Goal: Task Accomplishment & Management: Complete application form

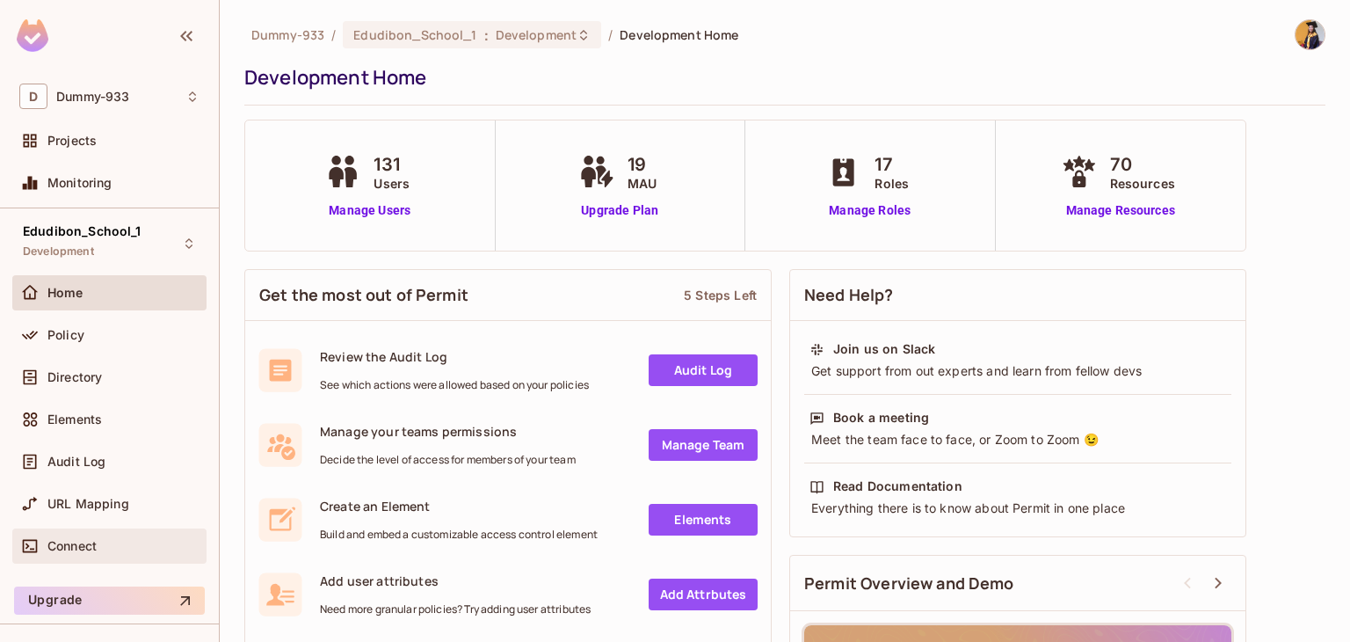
click at [71, 539] on span "Connect" at bounding box center [71, 546] width 49 height 14
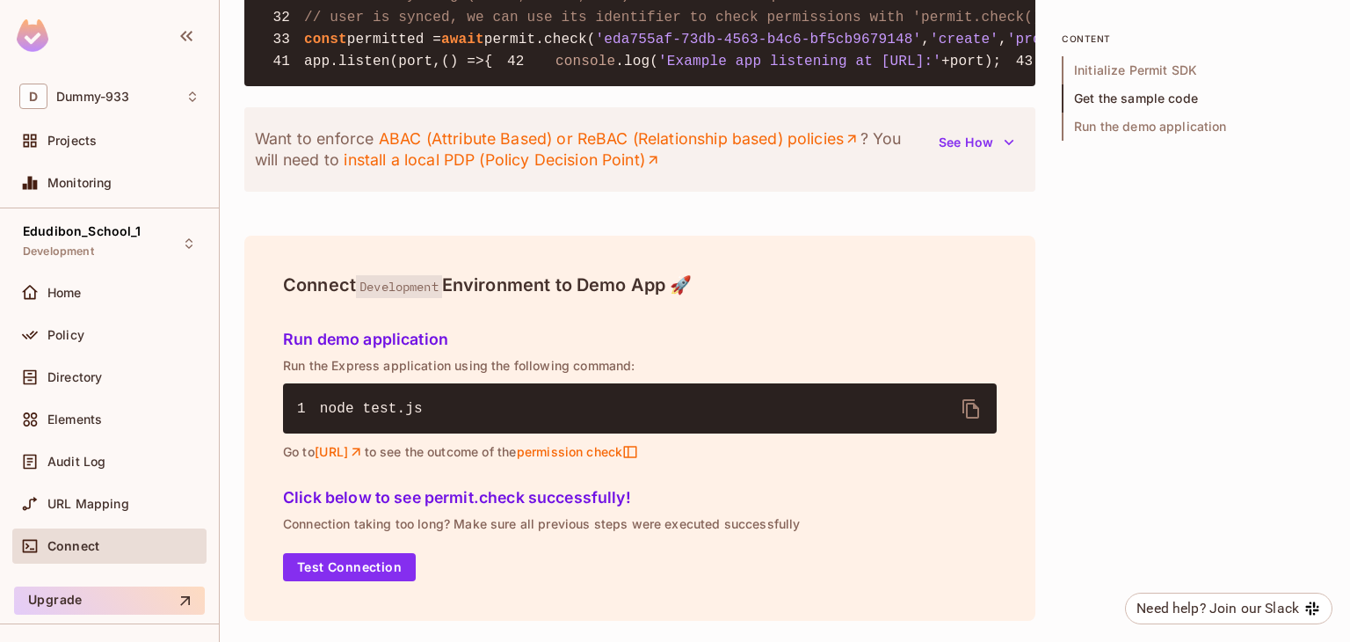
scroll to position [2264, 0]
click at [359, 568] on button "Test Connection" at bounding box center [349, 567] width 133 height 28
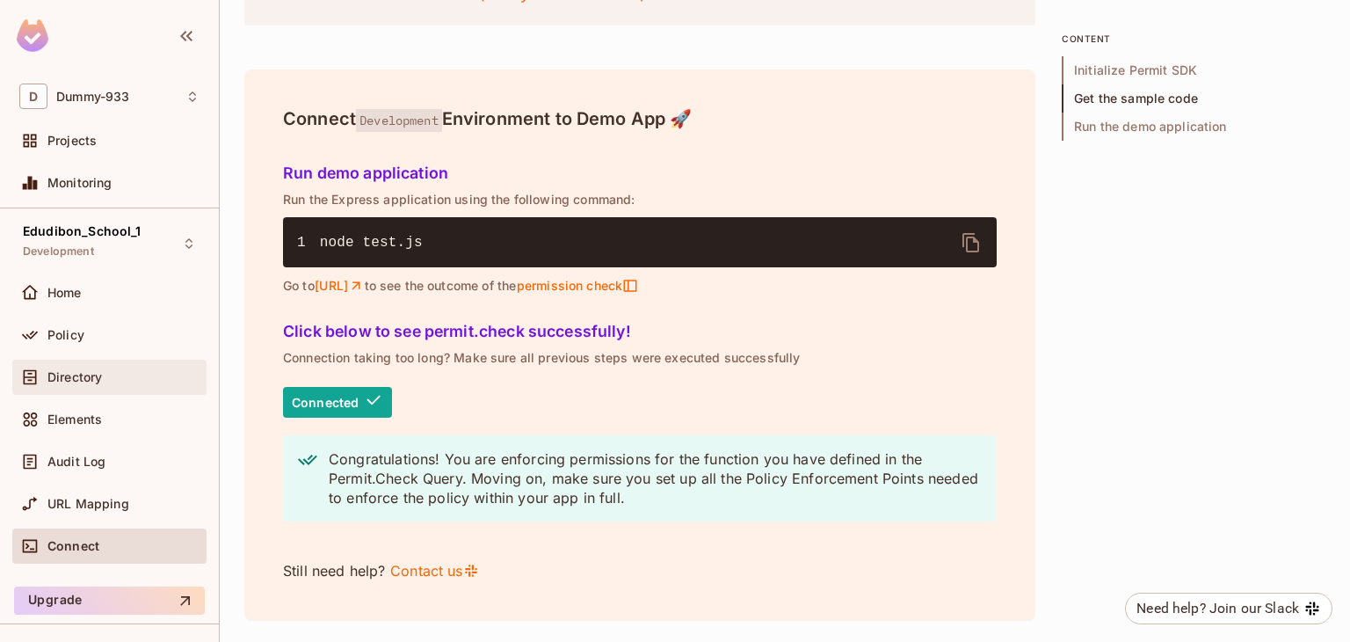
click at [67, 373] on span "Directory" at bounding box center [74, 377] width 54 height 14
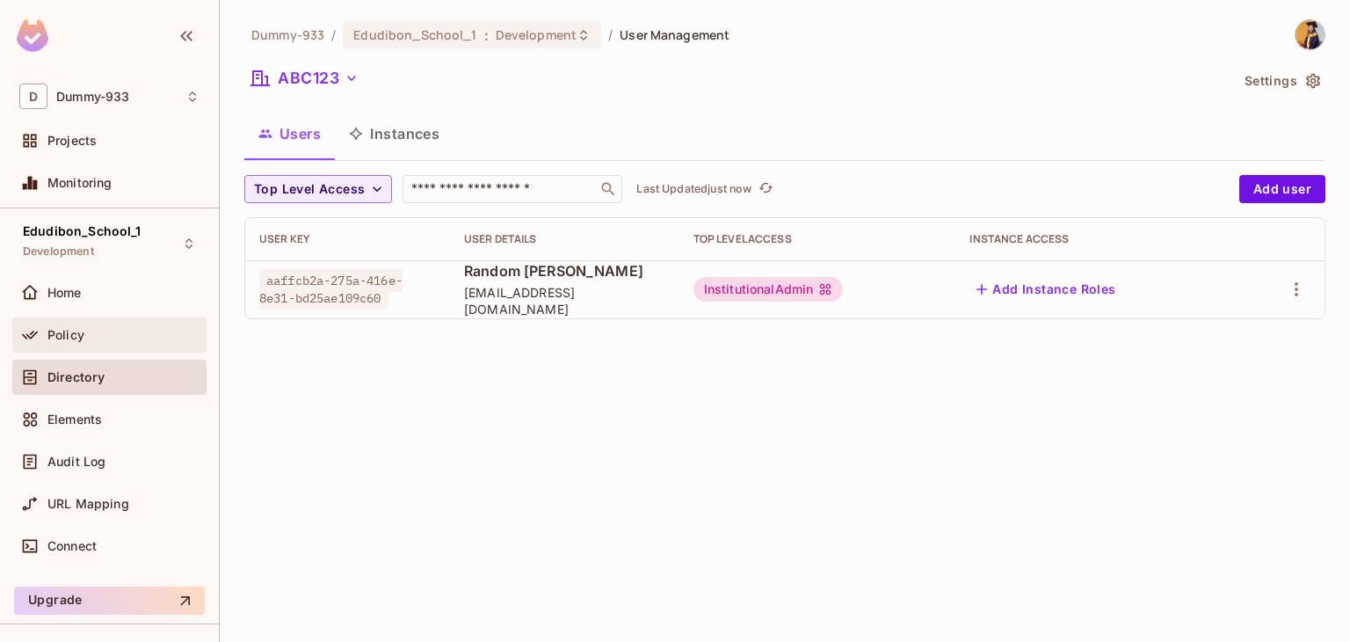
click at [80, 338] on span "Policy" at bounding box center [65, 335] width 37 height 14
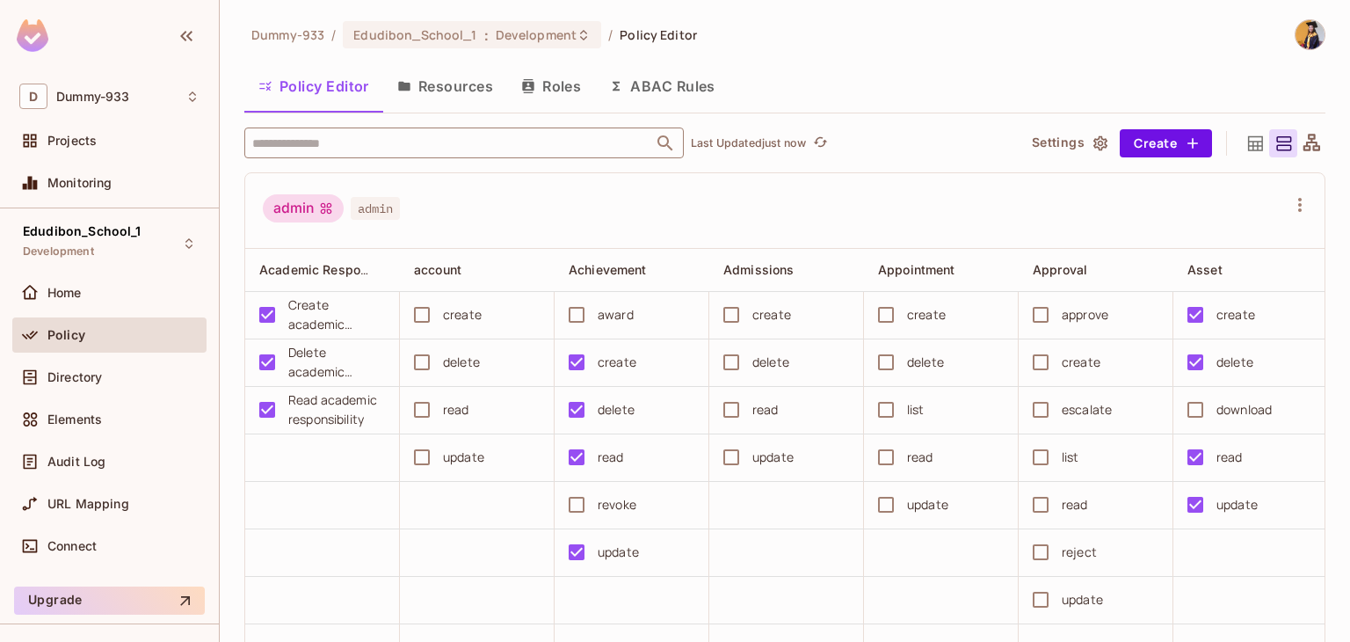
click at [402, 149] on input "text" at bounding box center [449, 142] width 402 height 31
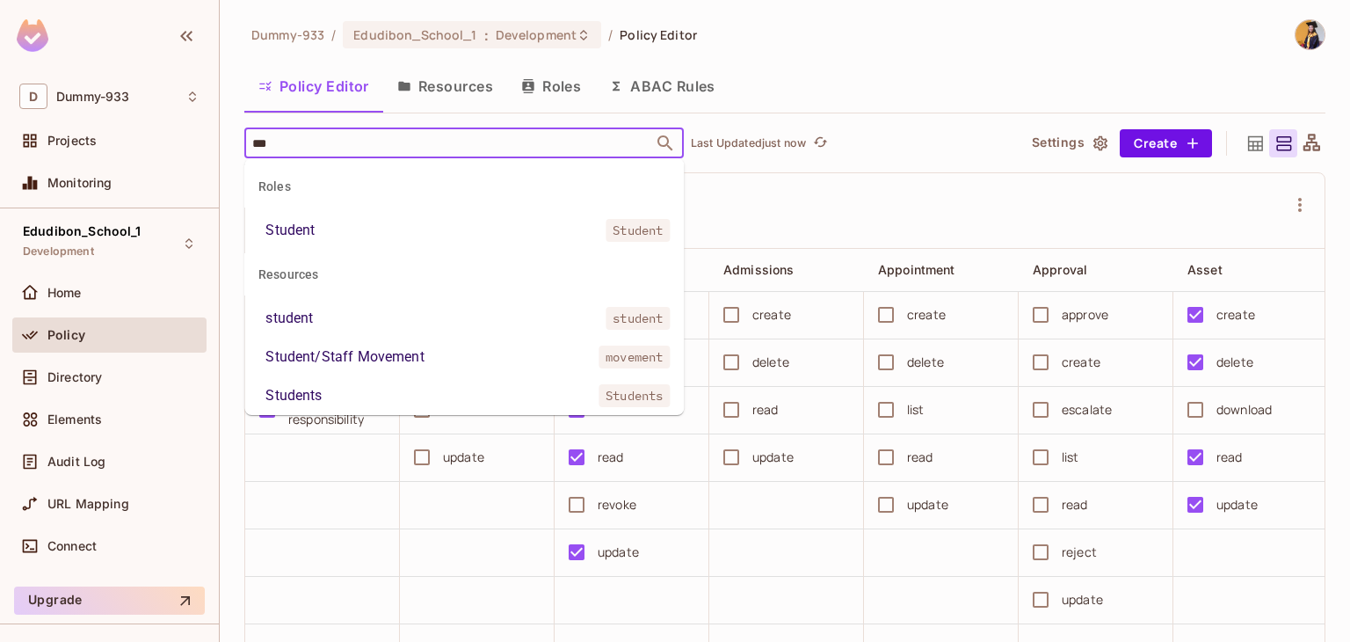
type input "***"
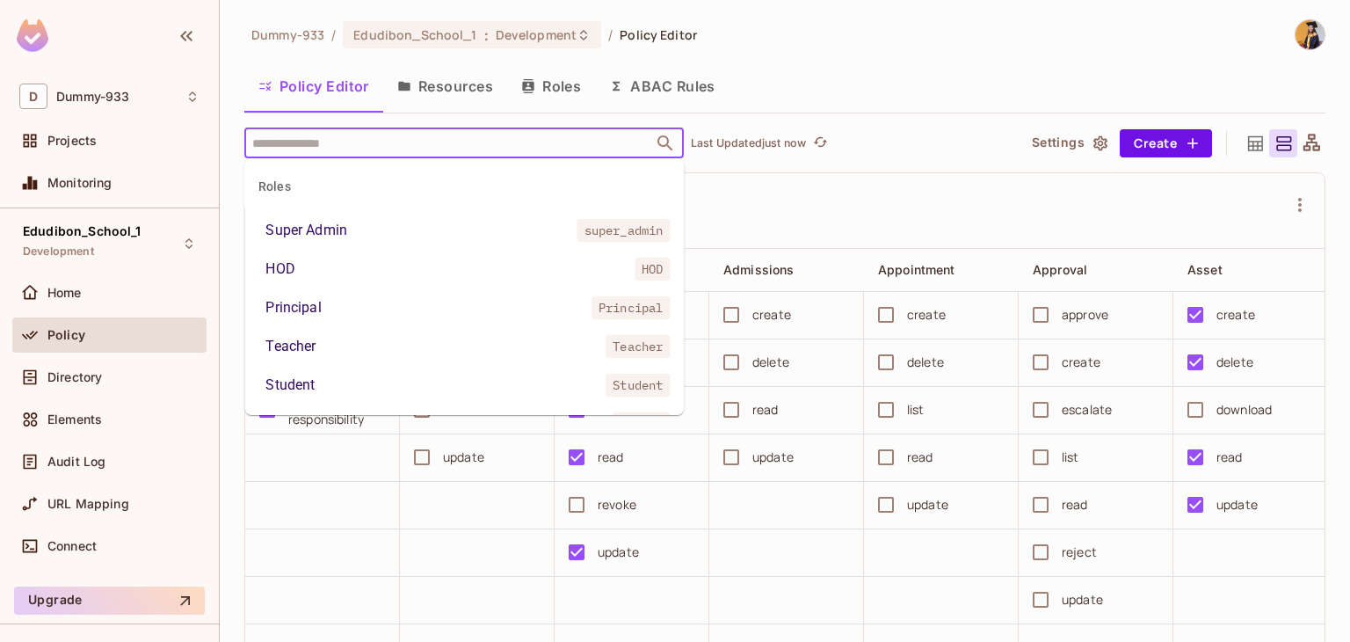
click at [342, 146] on input "text" at bounding box center [449, 142] width 402 height 31
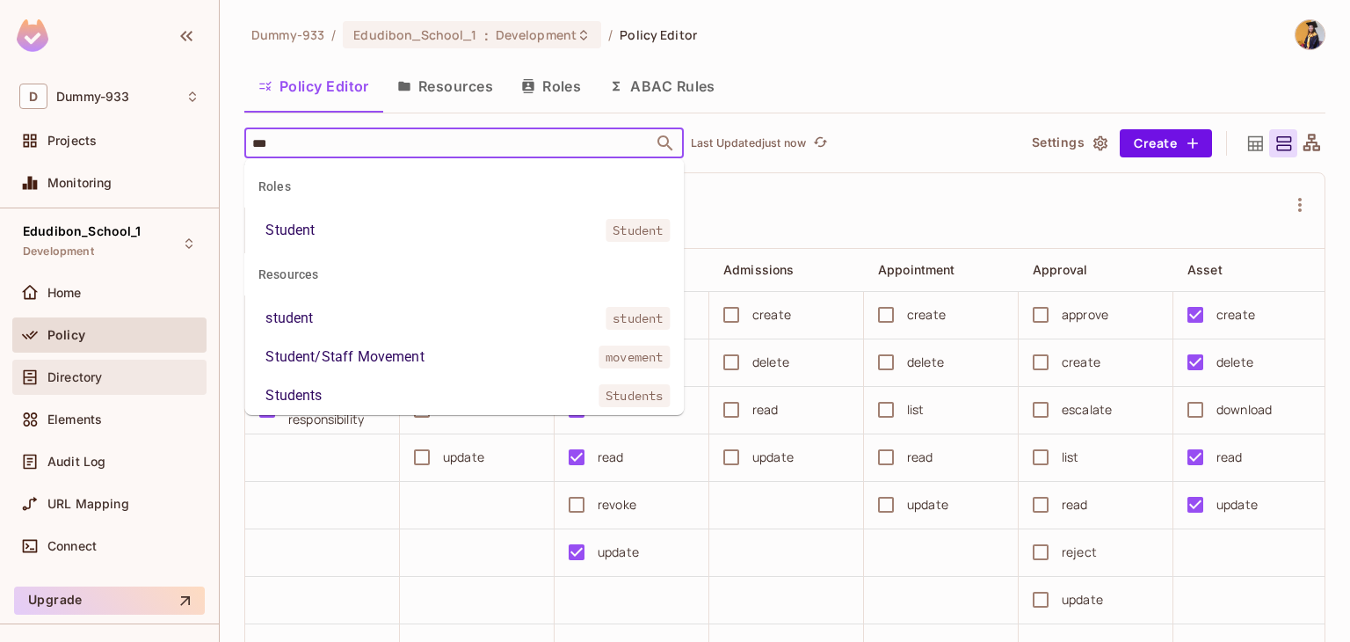
type input "***"
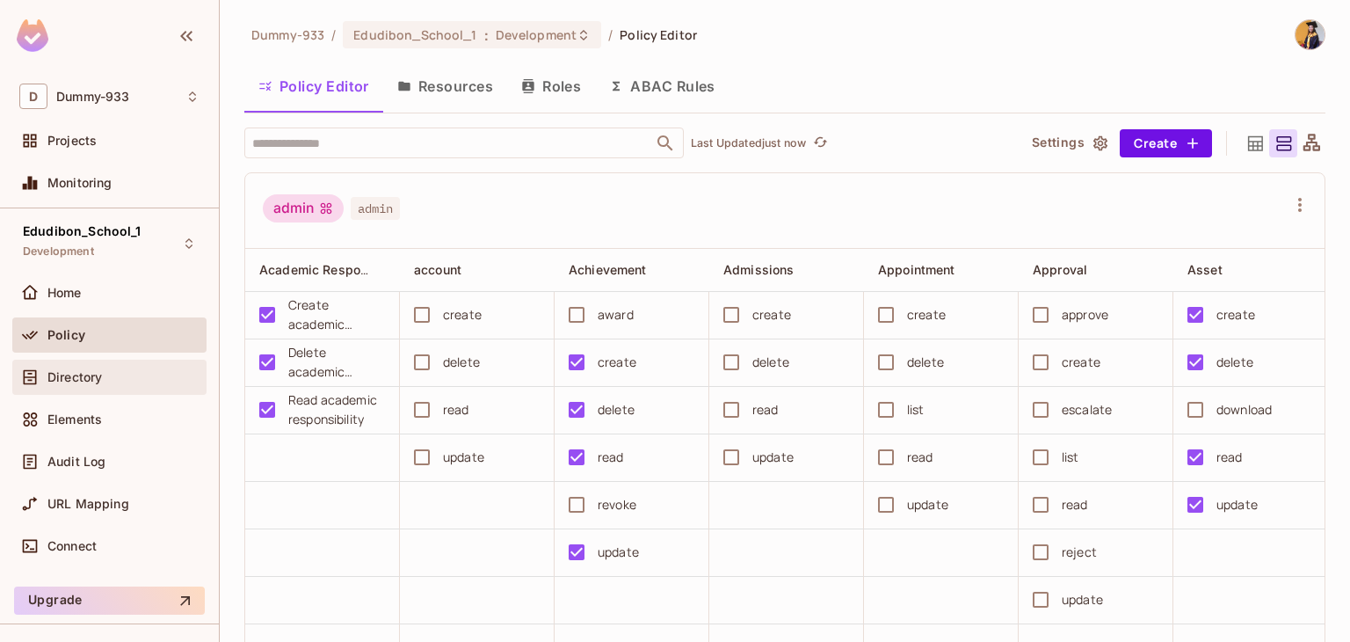
click at [97, 374] on span "Directory" at bounding box center [74, 377] width 54 height 14
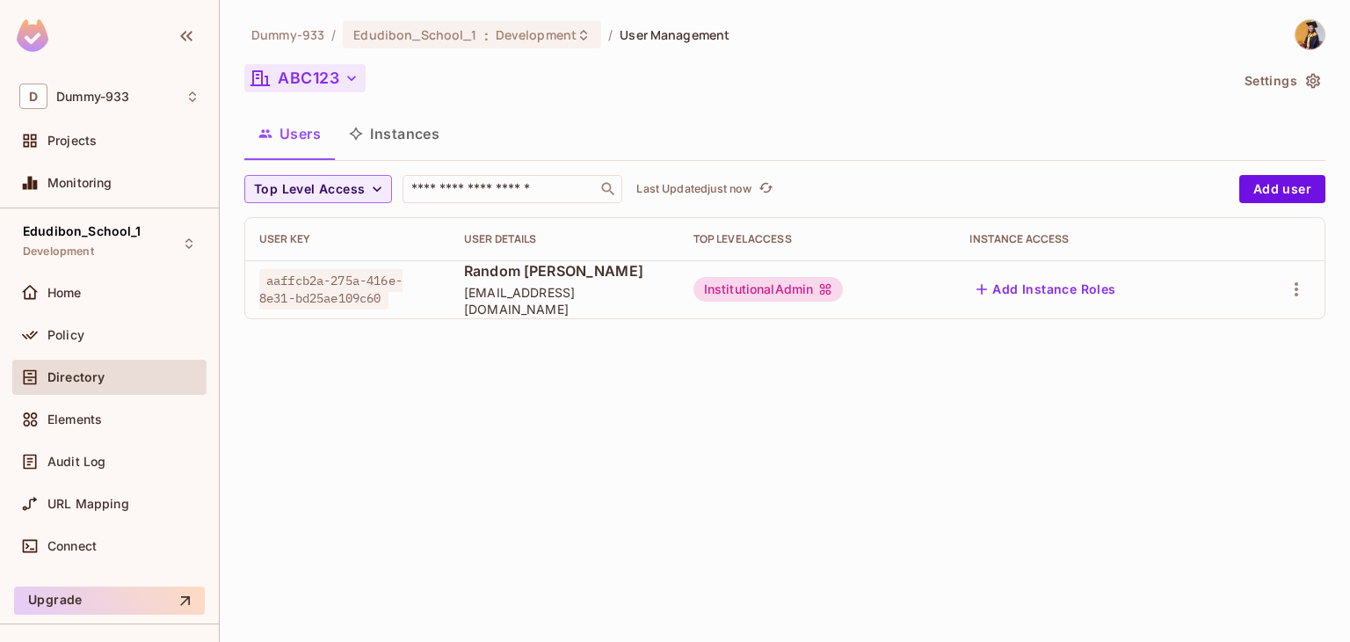
click at [316, 75] on button "ABC123" at bounding box center [304, 78] width 121 height 28
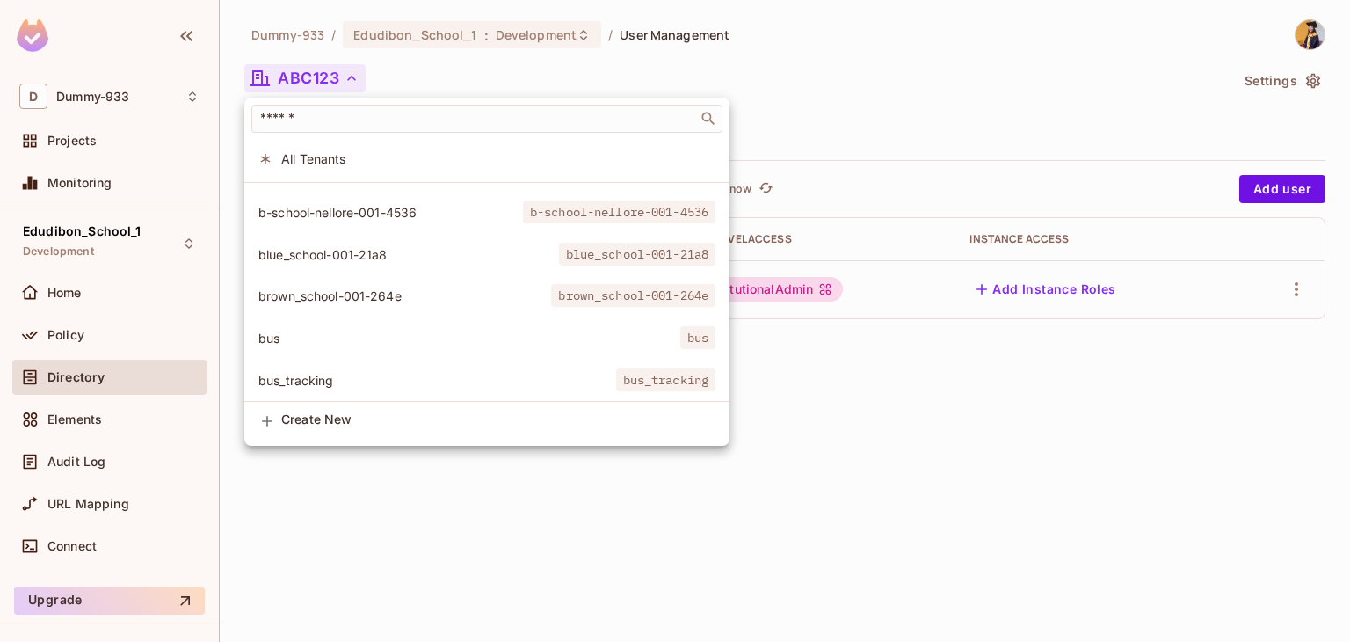
scroll to position [453, 0]
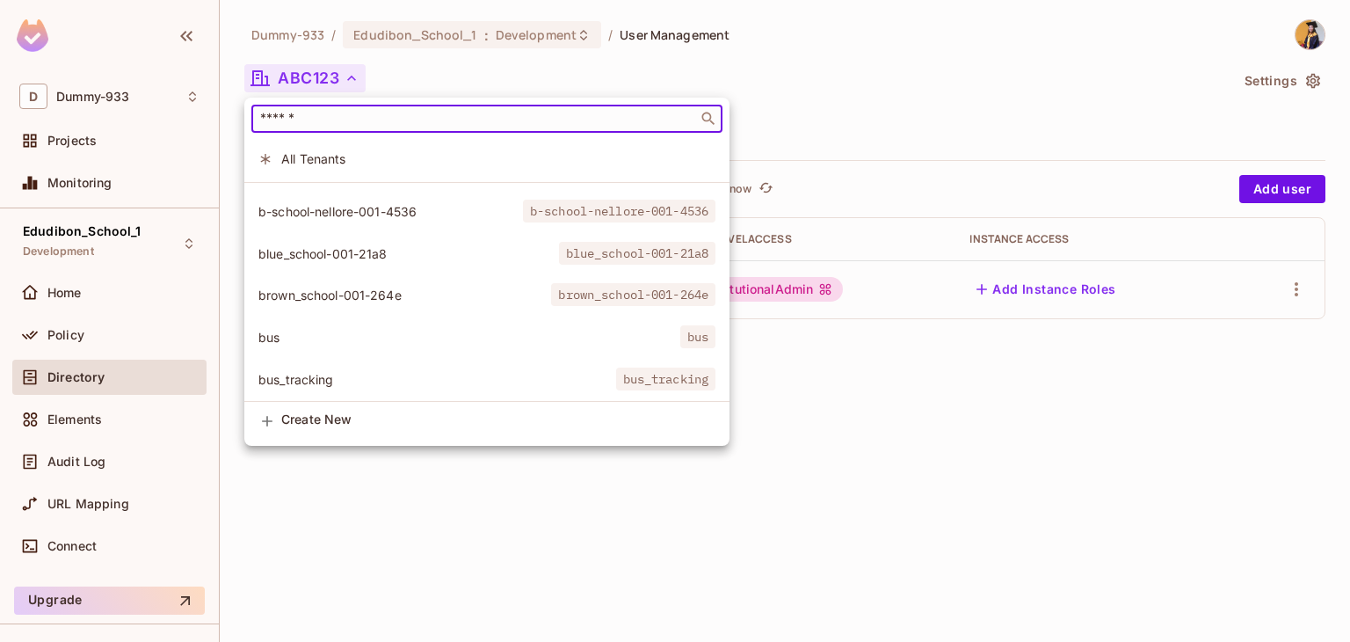
click at [326, 117] on input "text" at bounding box center [475, 119] width 436 height 18
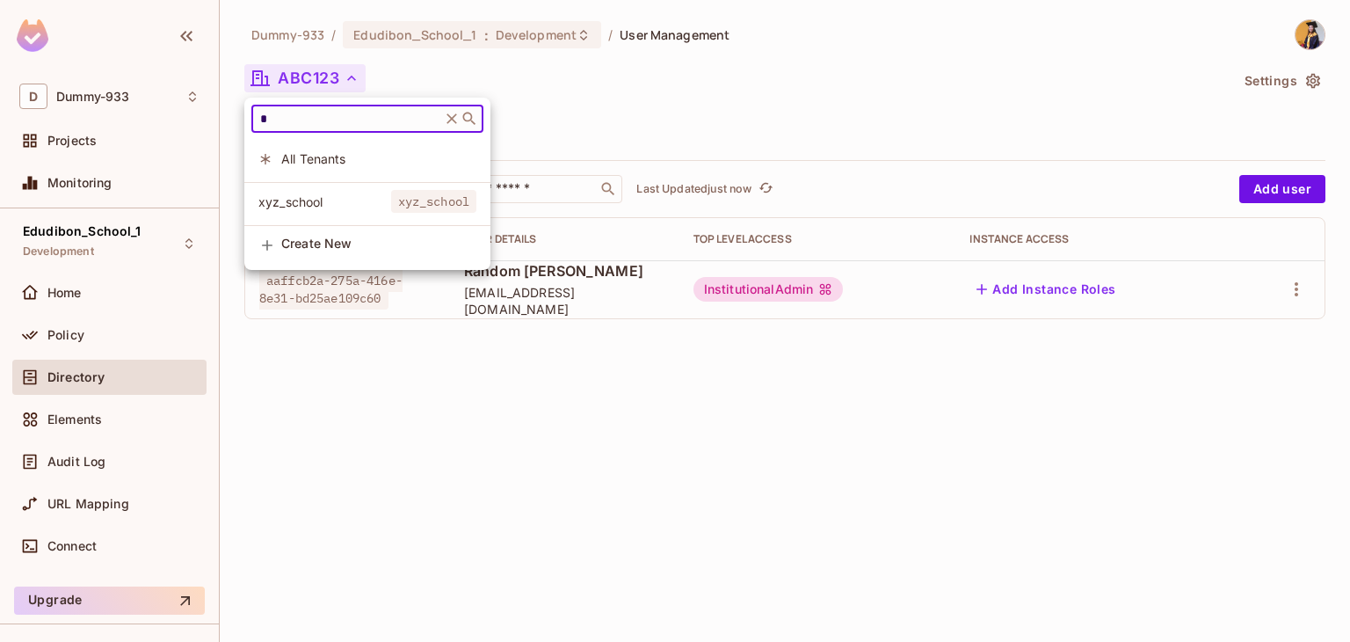
type input "*"
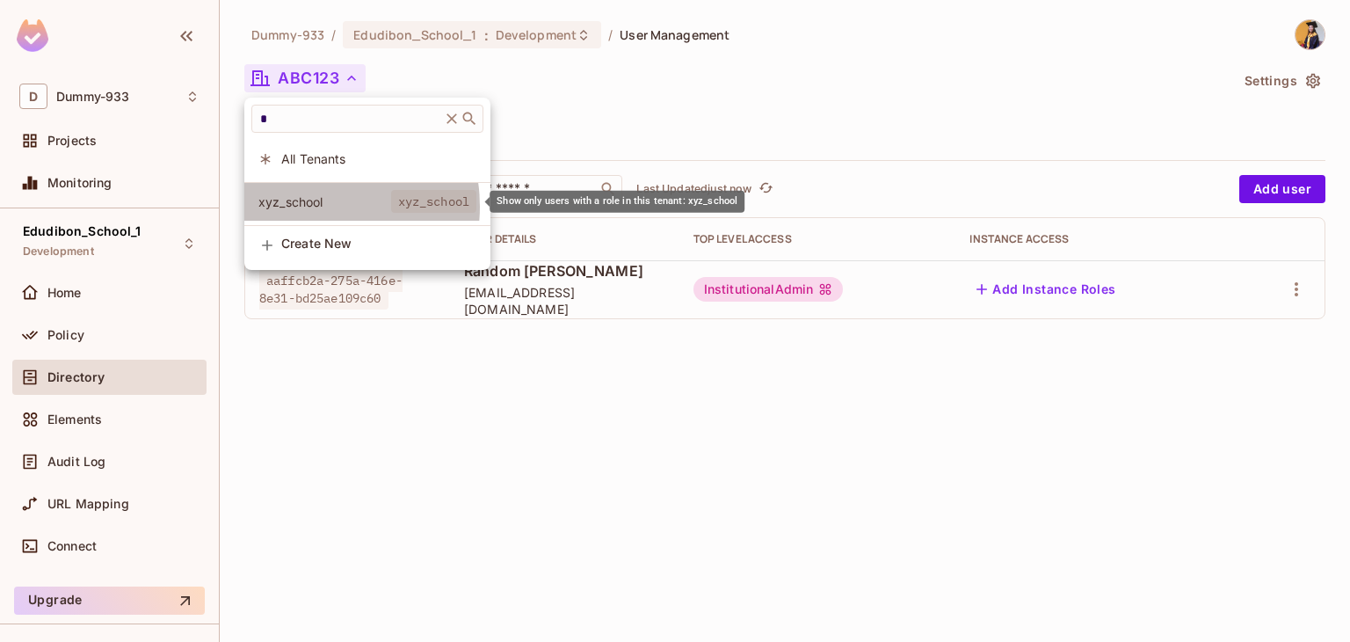
click at [307, 207] on span "xyz_school" at bounding box center [324, 201] width 133 height 17
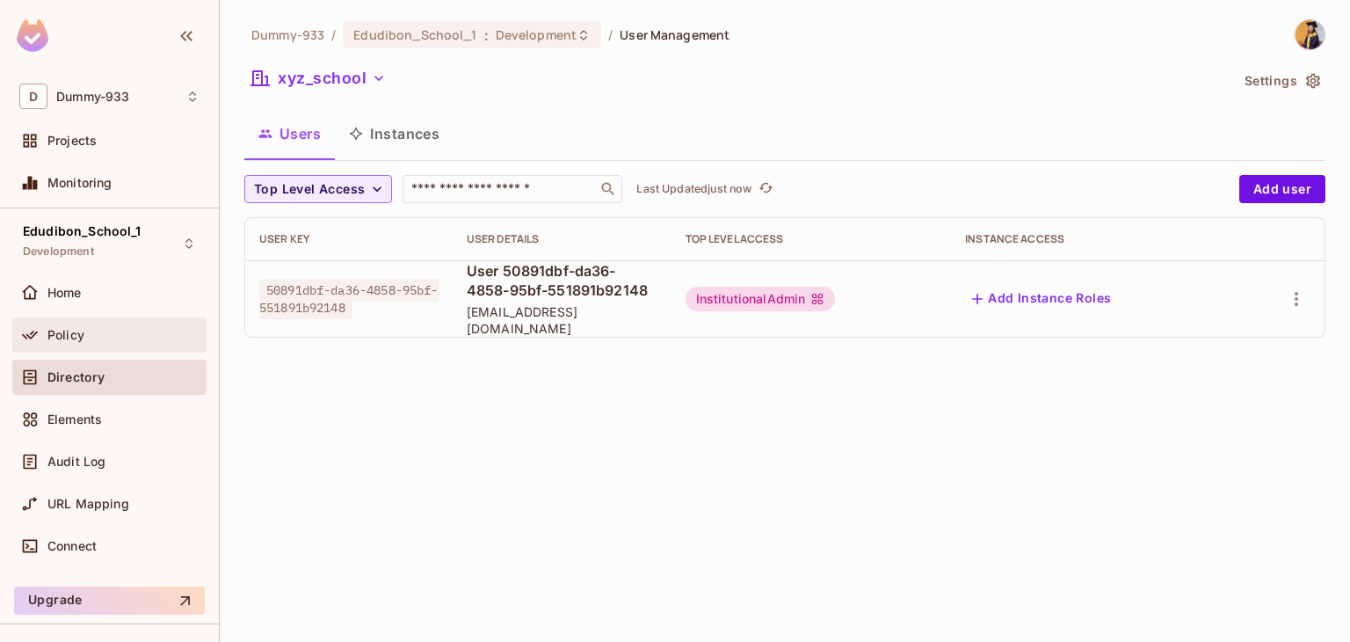
click at [108, 341] on div "Policy" at bounding box center [109, 334] width 180 height 21
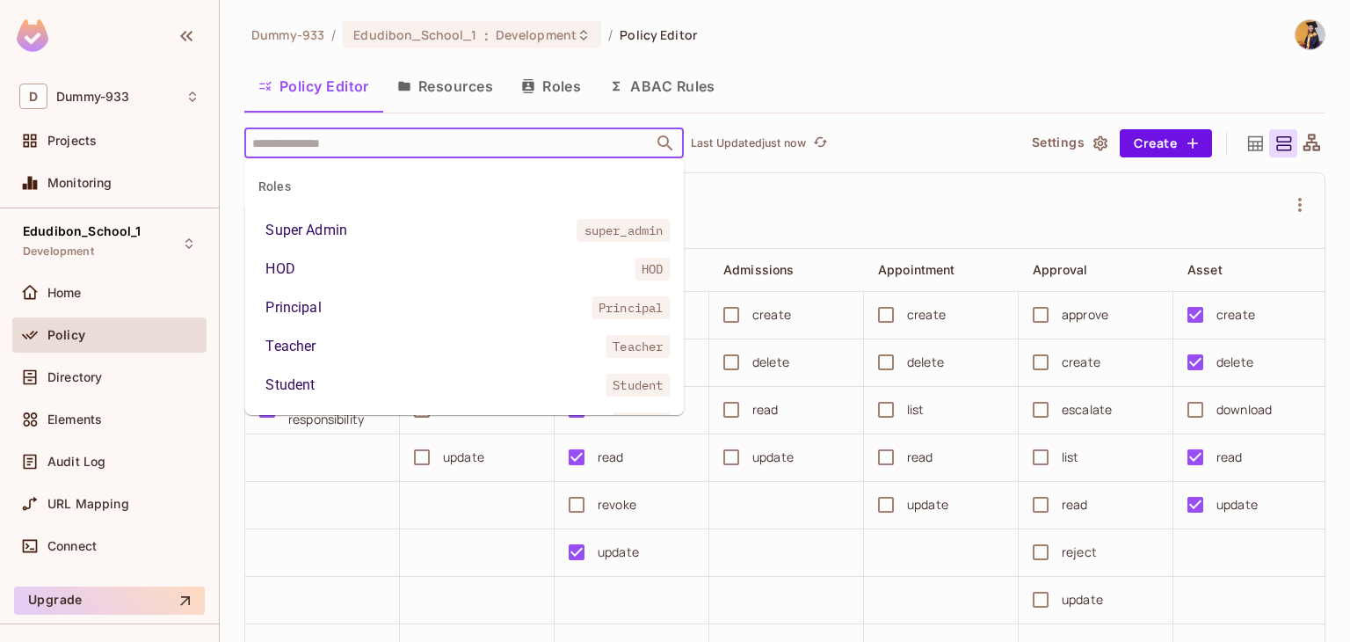
click at [472, 153] on input "text" at bounding box center [449, 142] width 402 height 31
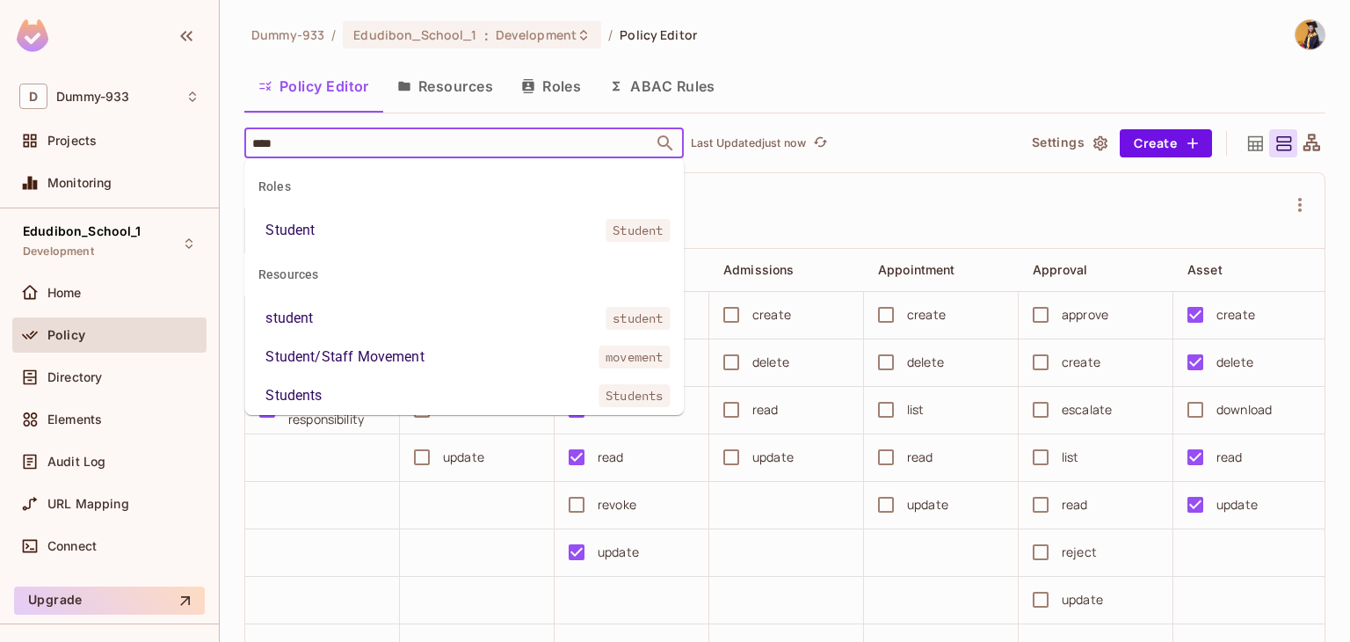
type input "*****"
click at [305, 325] on div "student" at bounding box center [288, 318] width 47 height 21
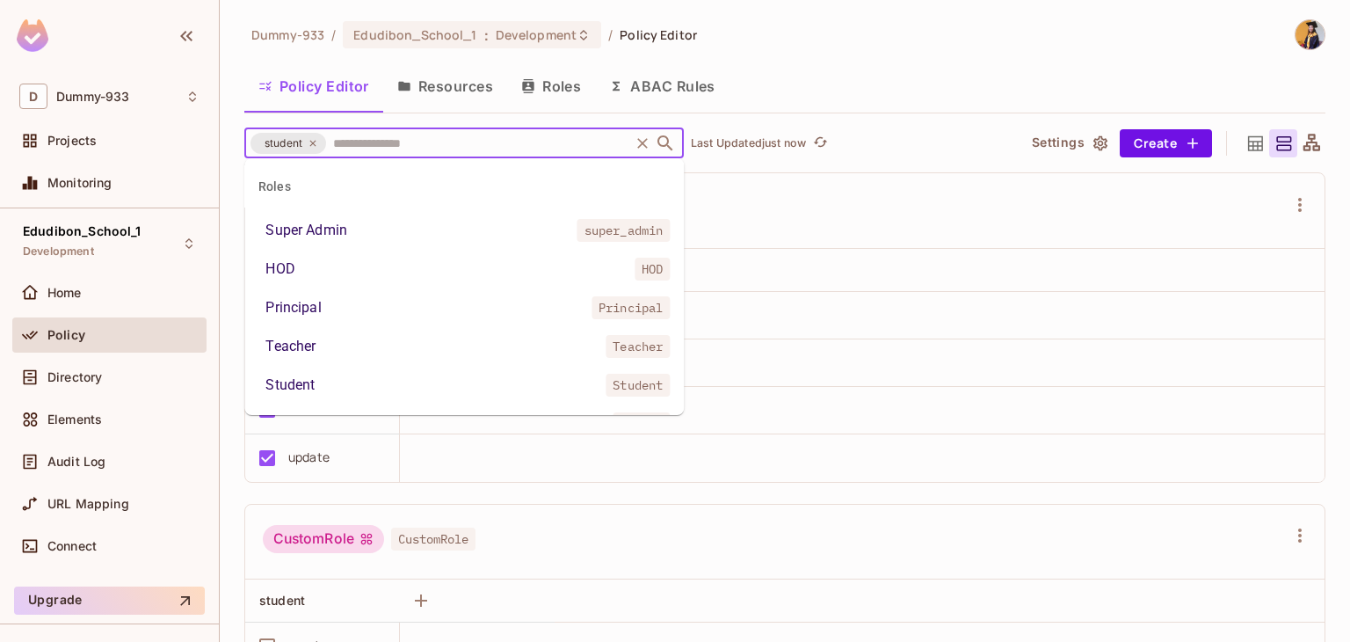
click at [452, 152] on input "text" at bounding box center [478, 142] width 298 height 31
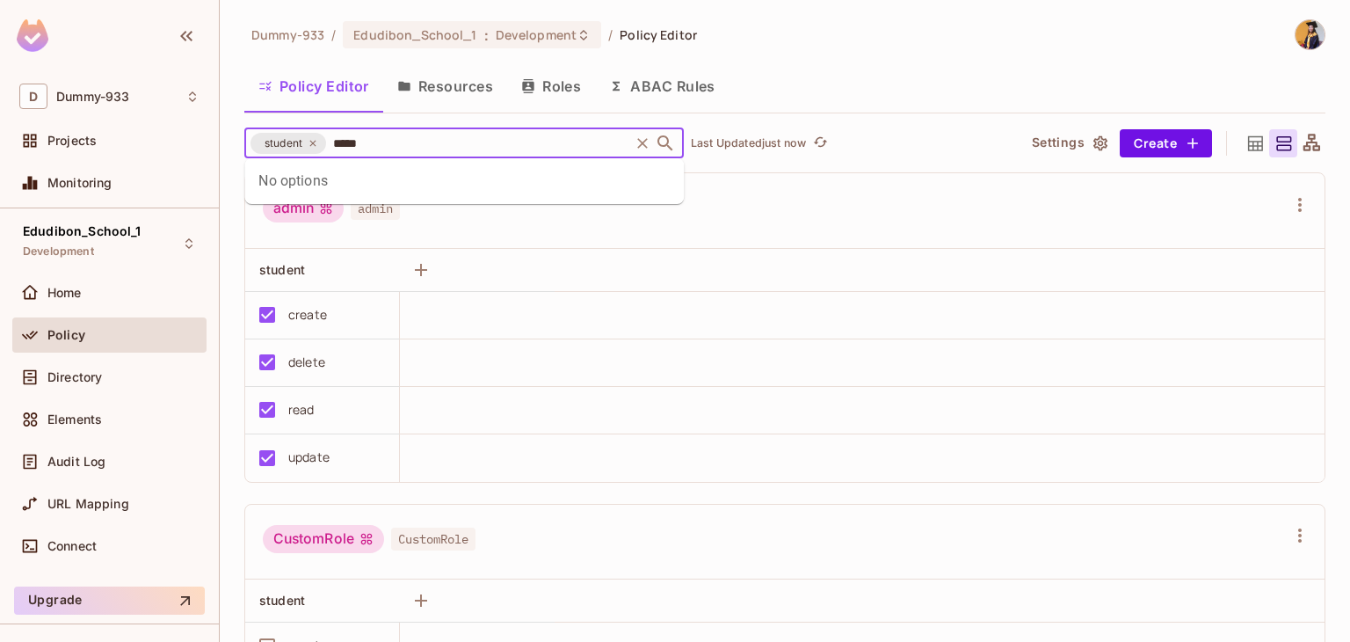
type input "****"
click at [295, 226] on div "InstitutionalAdmin" at bounding box center [323, 230] width 117 height 21
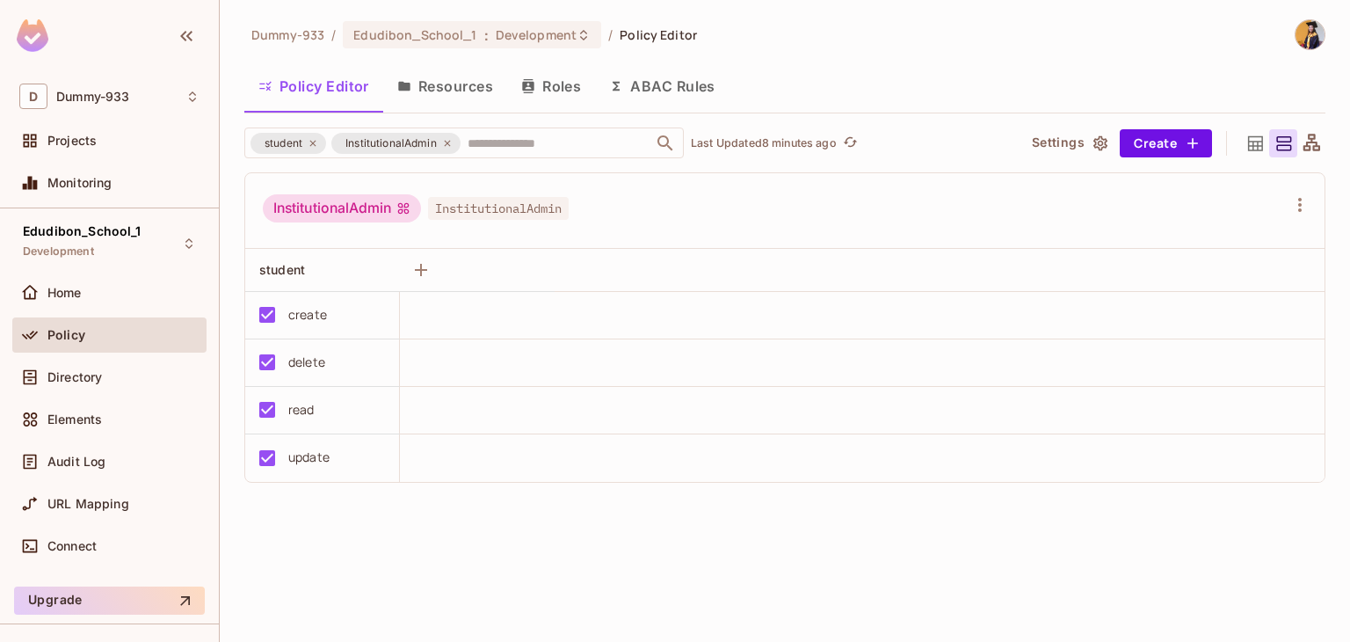
click at [471, 88] on button "Resources" at bounding box center [445, 86] width 124 height 44
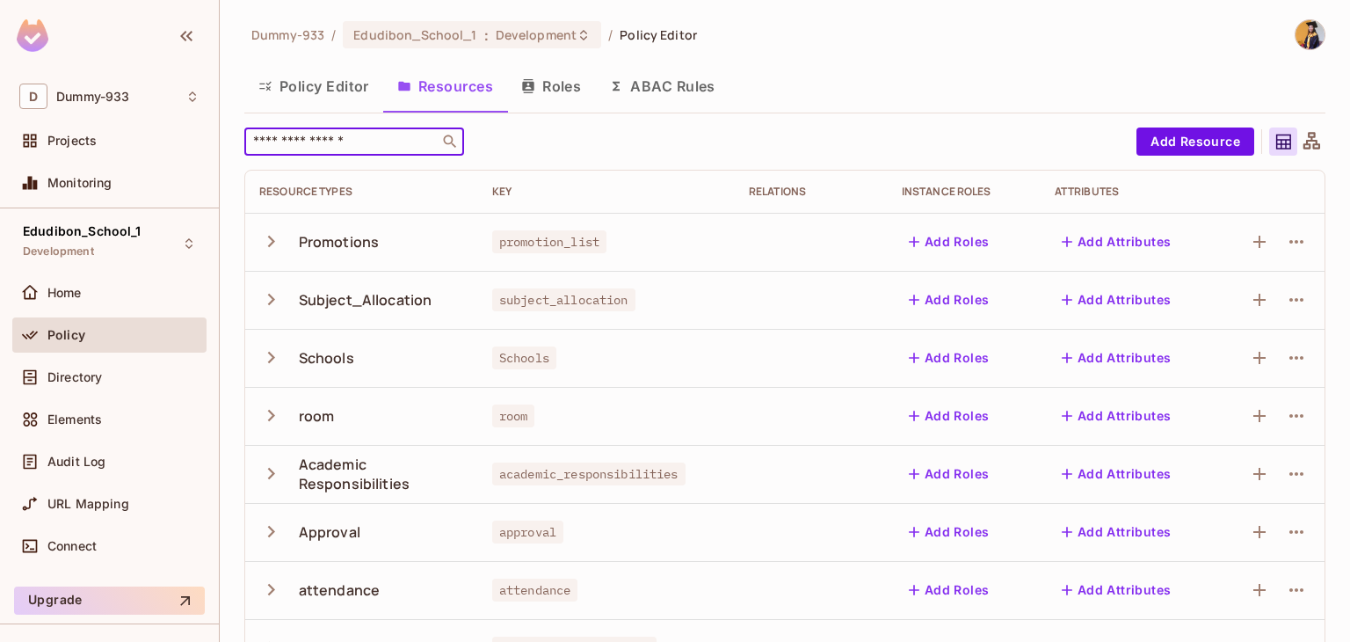
click at [407, 137] on input "text" at bounding box center [342, 142] width 185 height 18
click at [306, 131] on div "​" at bounding box center [354, 141] width 220 height 28
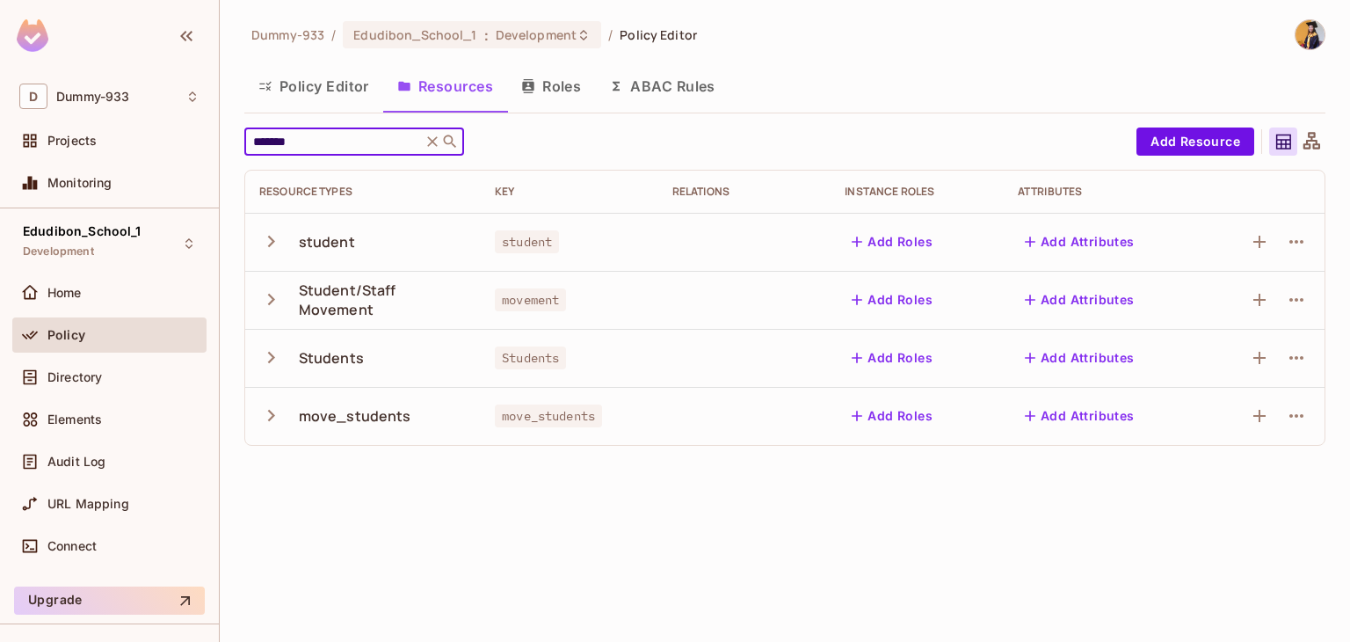
type input "*******"
click at [91, 337] on div "Policy" at bounding box center [123, 335] width 152 height 14
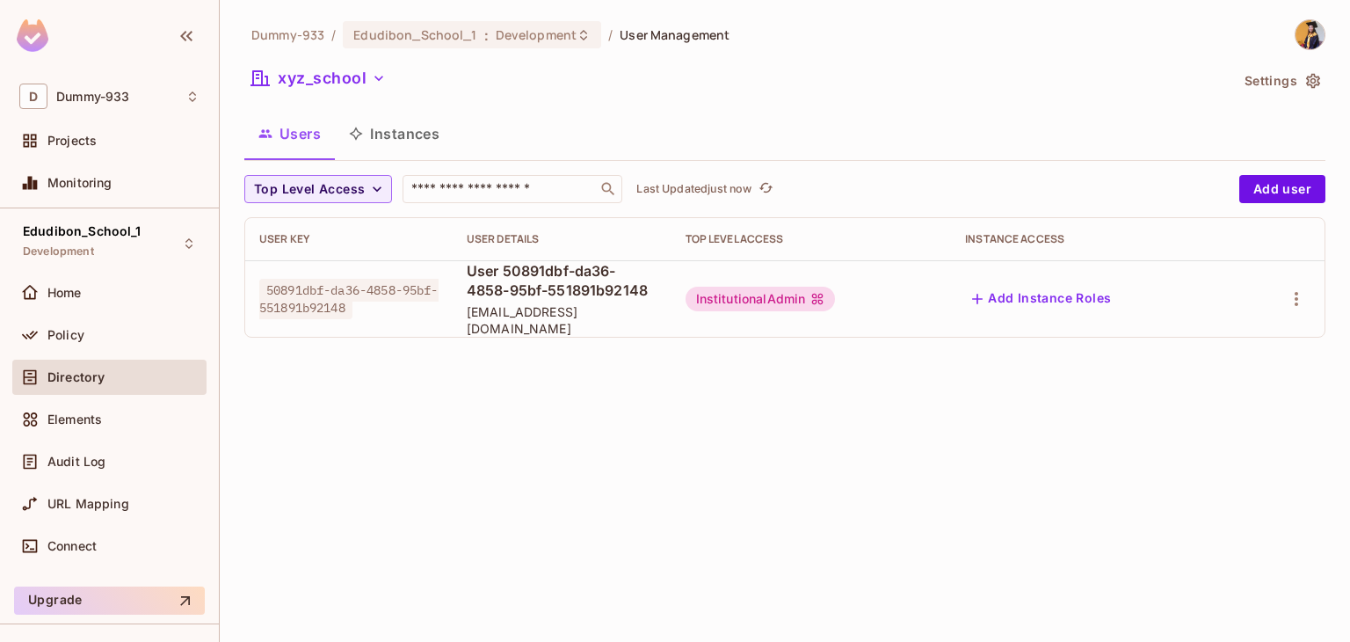
click at [929, 428] on div "Dummy-933 / Edudibon_School_1 : Development / User Management xyz_school Settin…" at bounding box center [785, 321] width 1130 height 642
click at [1265, 192] on button "Add user" at bounding box center [1282, 189] width 86 height 28
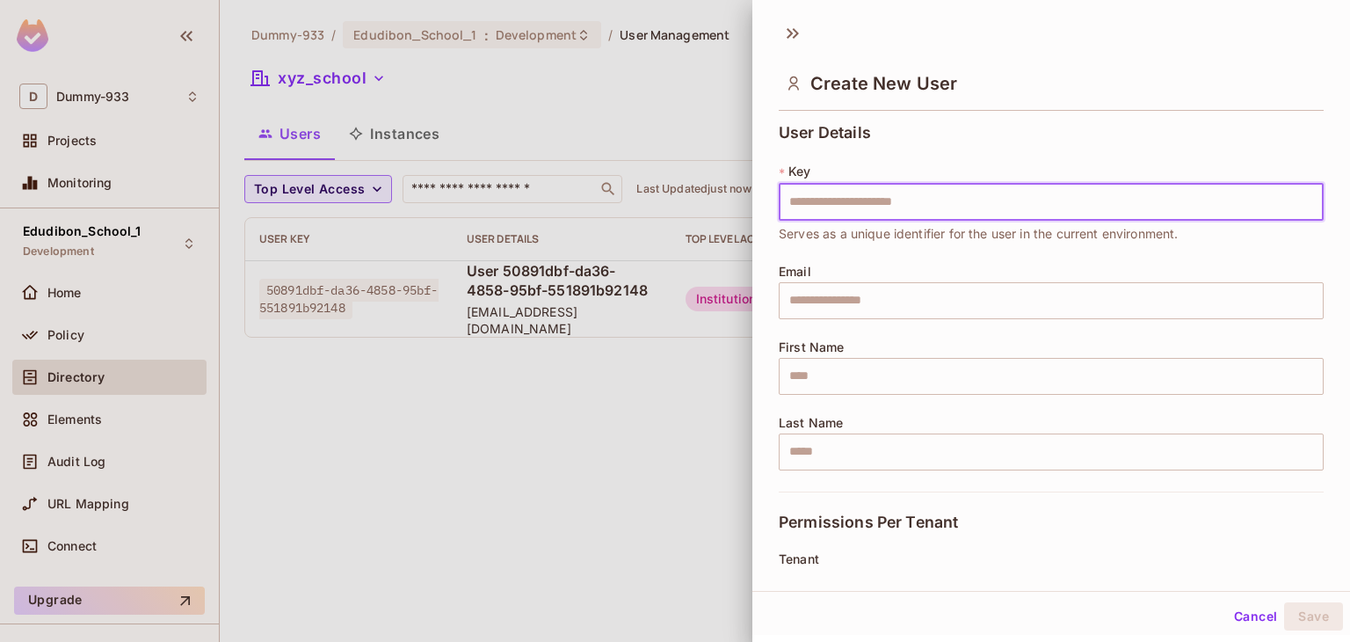
click at [1090, 202] on input "text" at bounding box center [1051, 202] width 545 height 37
click at [1059, 201] on input "text" at bounding box center [1051, 202] width 545 height 37
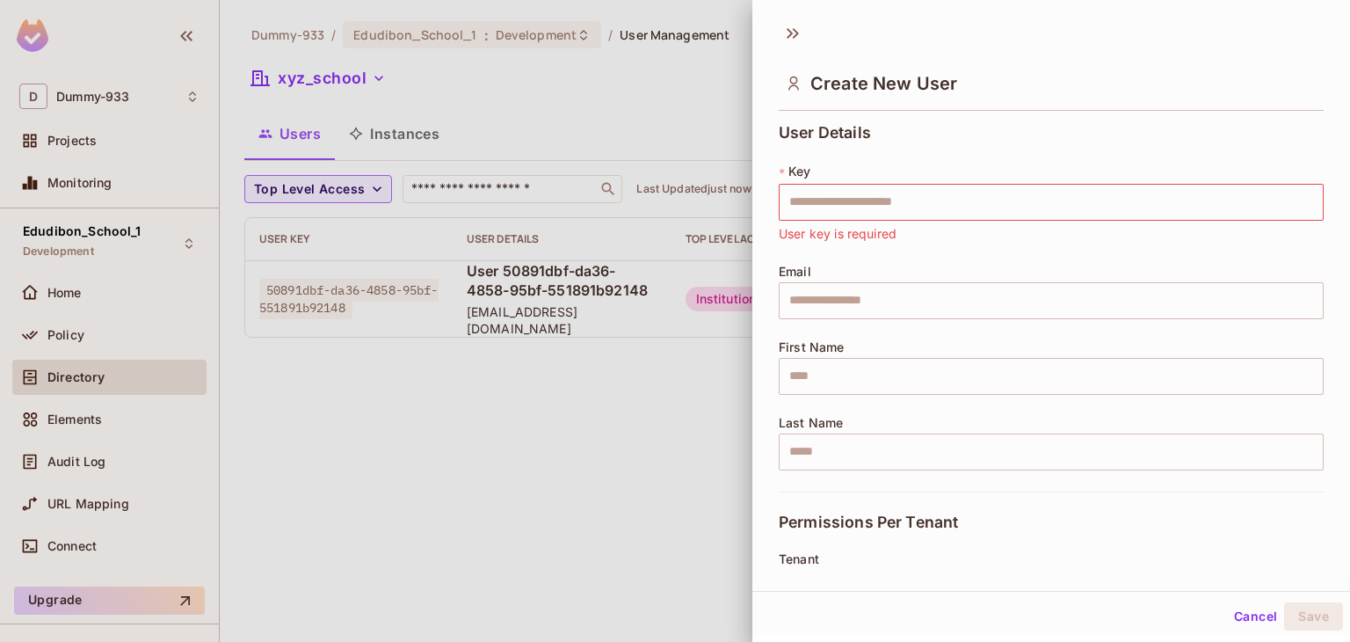
click at [662, 364] on div at bounding box center [675, 321] width 1350 height 642
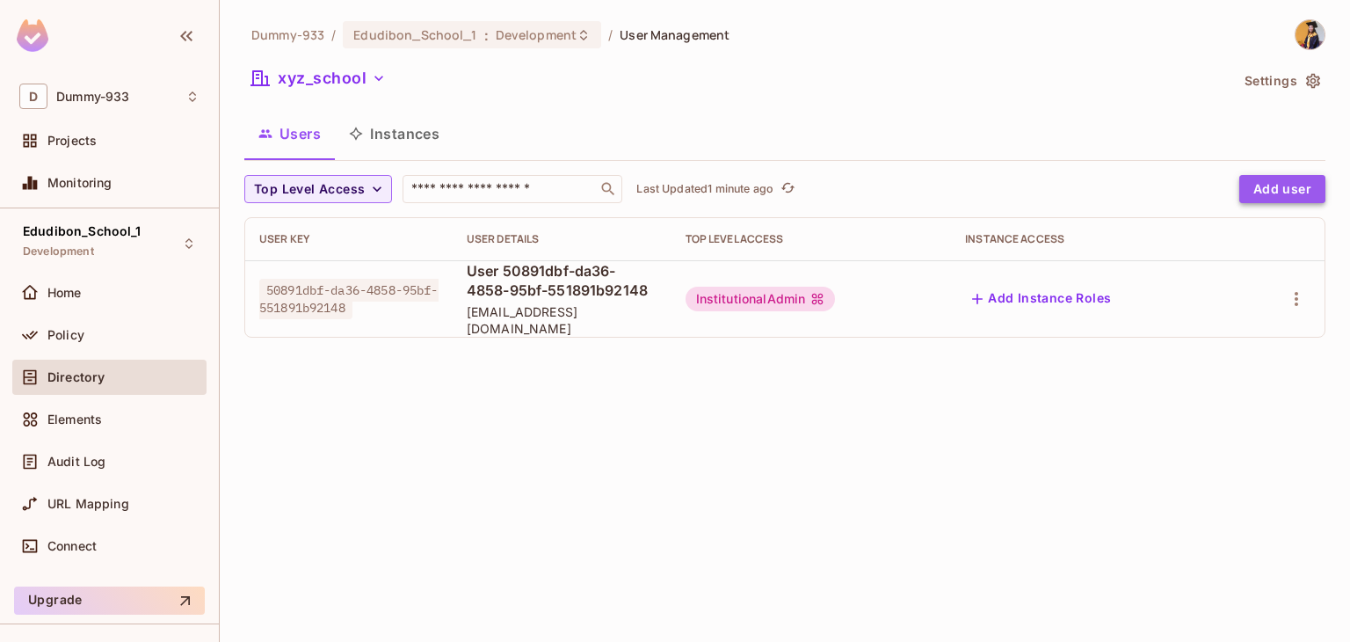
click at [1289, 192] on button "Add user" at bounding box center [1282, 189] width 86 height 28
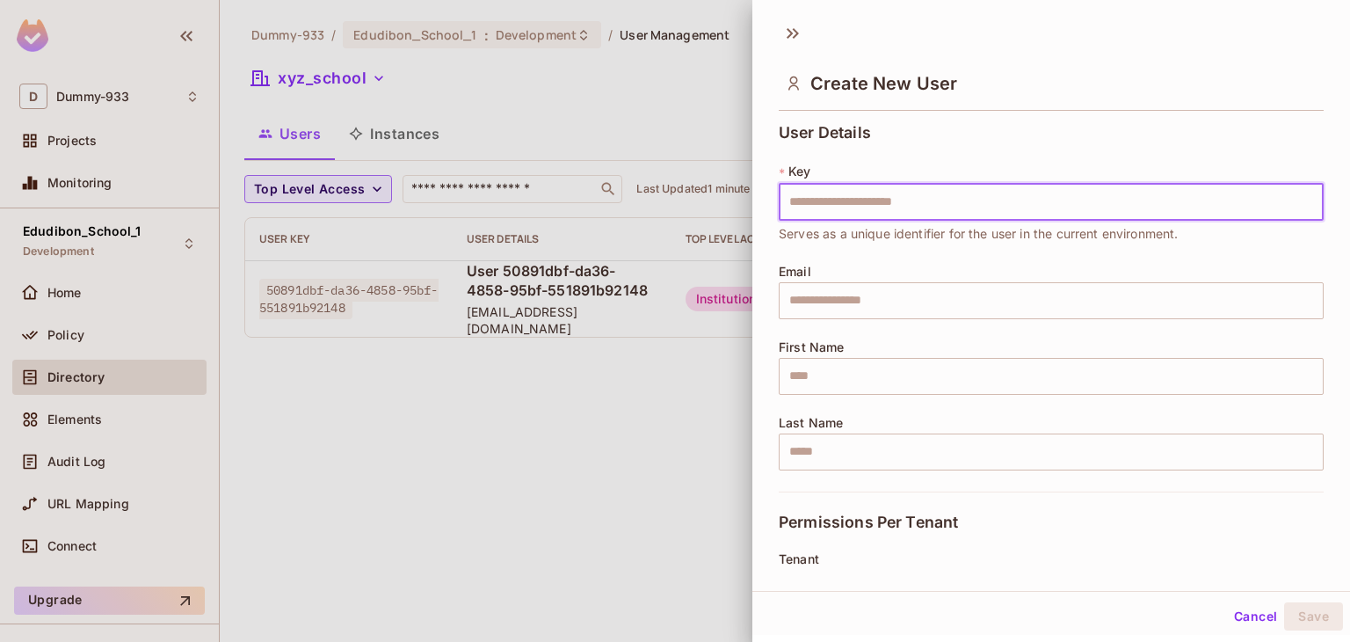
click at [1168, 198] on input "text" at bounding box center [1051, 202] width 545 height 37
type input "**********"
click at [932, 306] on input "text" at bounding box center [1051, 300] width 545 height 37
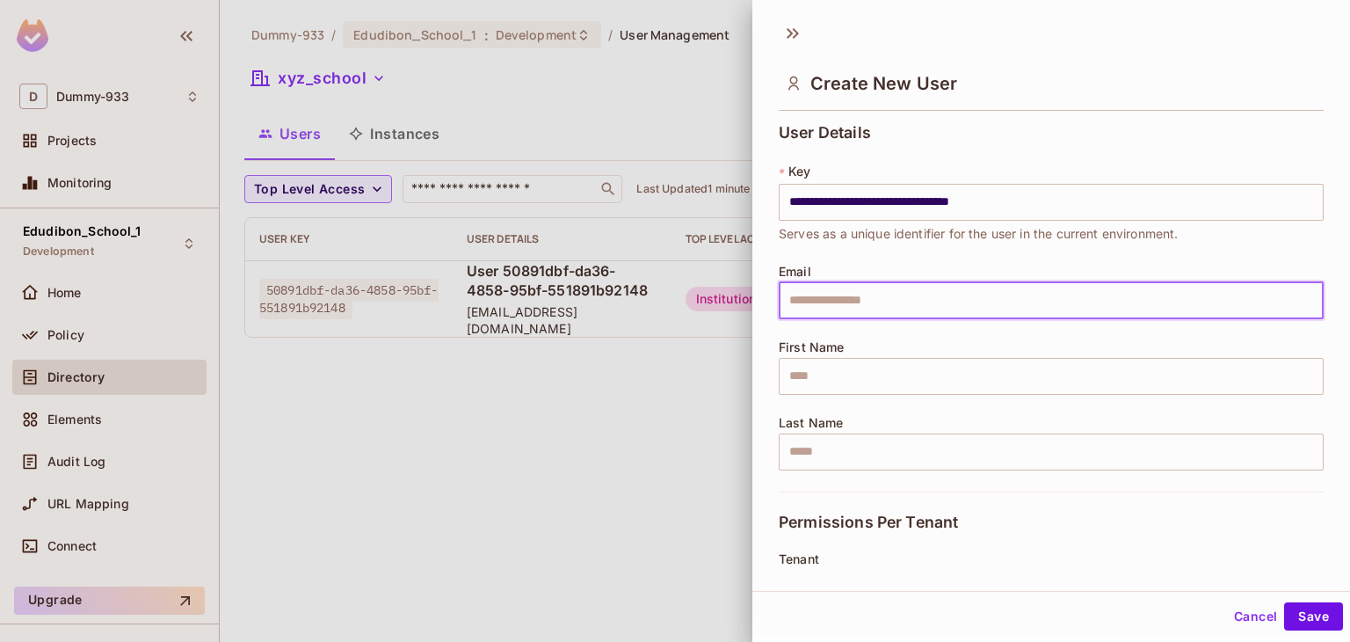
type input "**********"
type input "*****"
click at [976, 308] on input "**********" at bounding box center [1051, 300] width 545 height 37
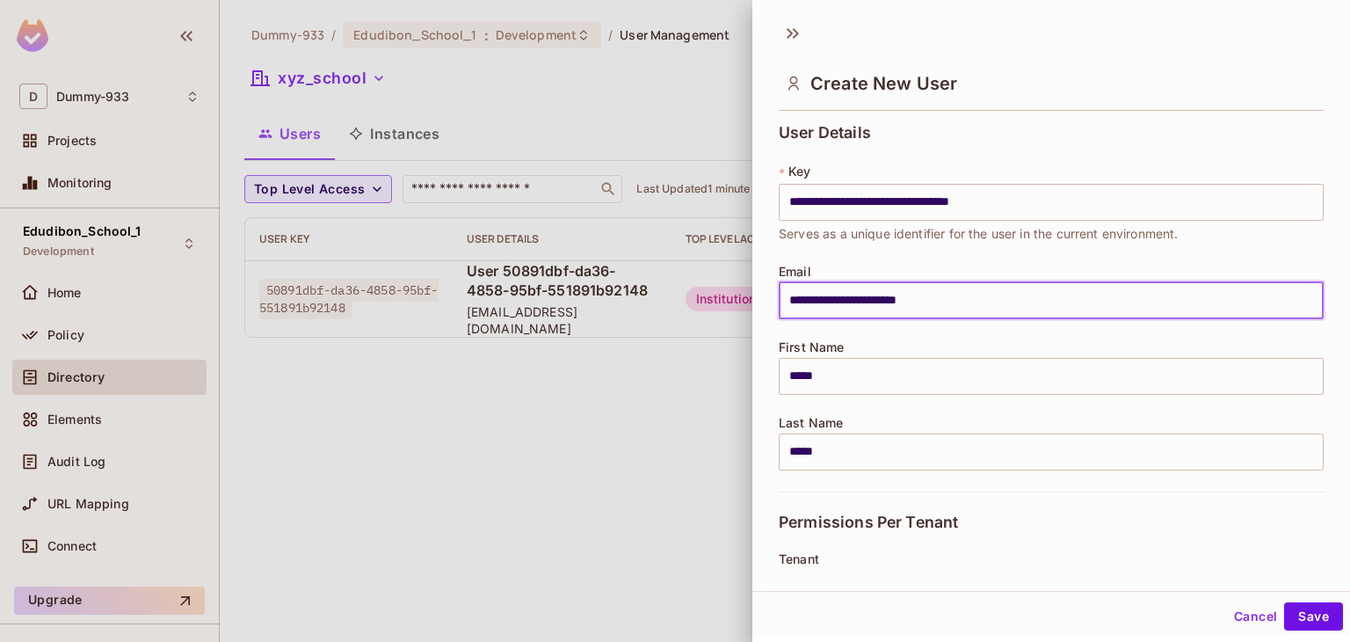
click at [976, 308] on input "**********" at bounding box center [1051, 300] width 545 height 37
click at [833, 382] on input "*****" at bounding box center [1051, 376] width 545 height 37
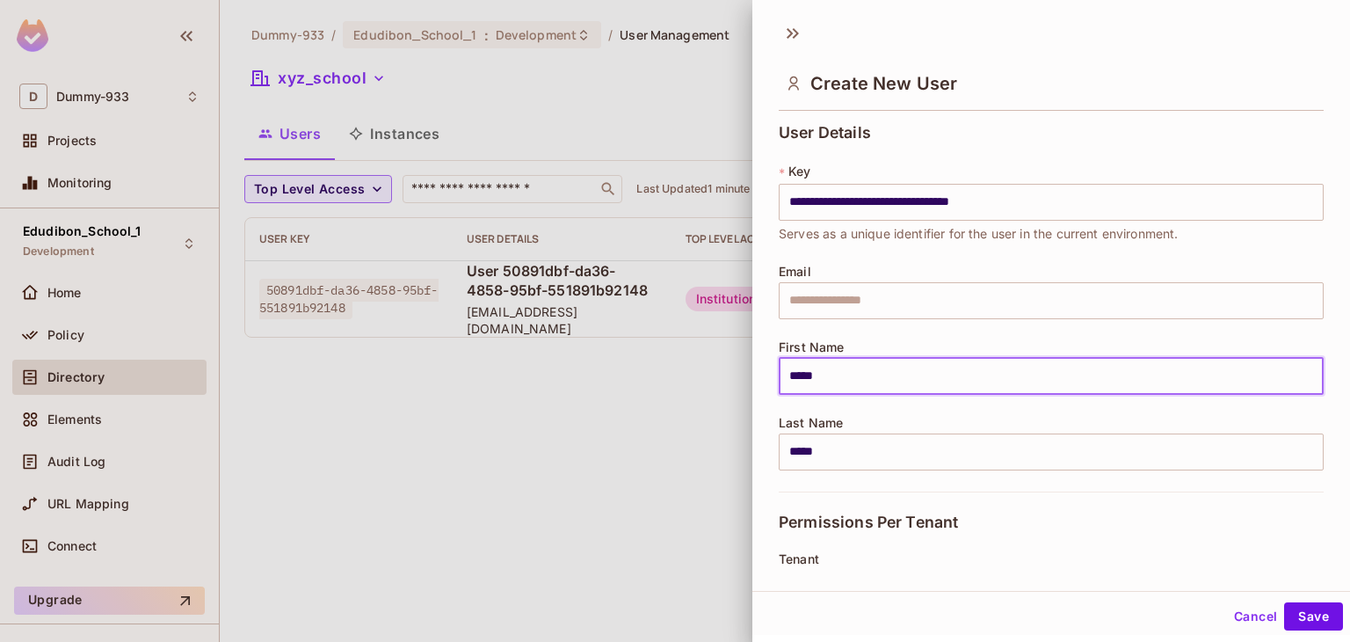
click at [833, 382] on input "*****" at bounding box center [1051, 376] width 545 height 37
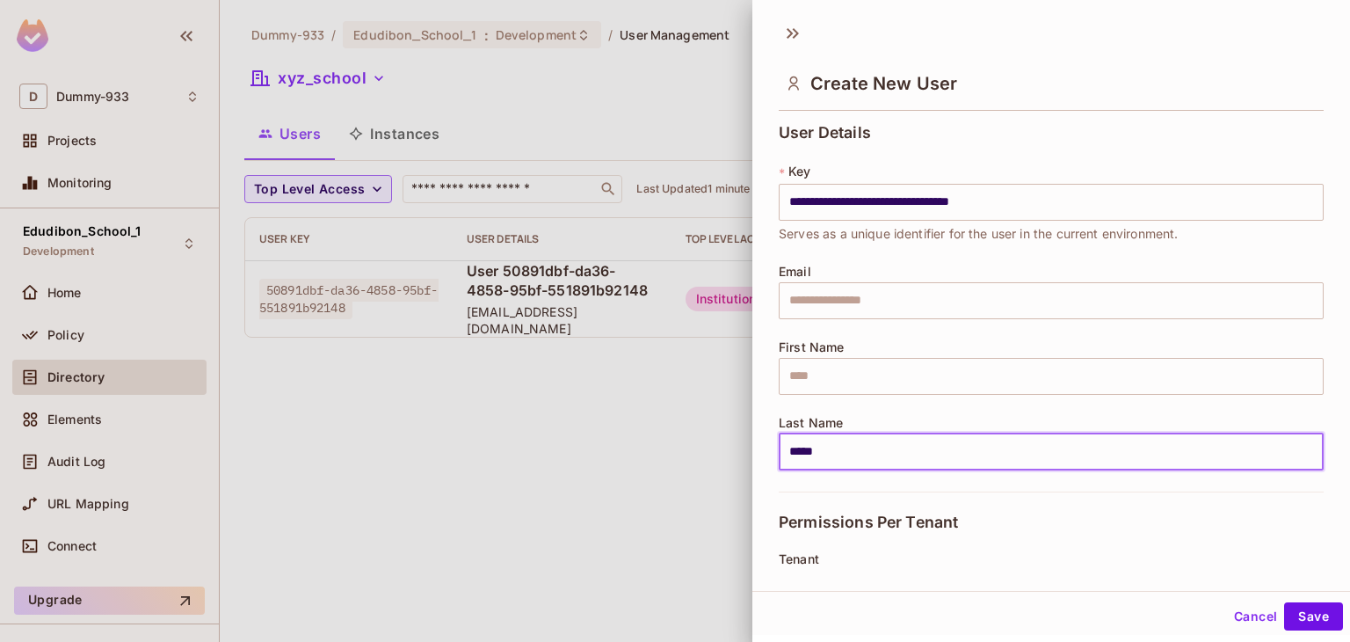
click at [815, 451] on input "*****" at bounding box center [1051, 451] width 545 height 37
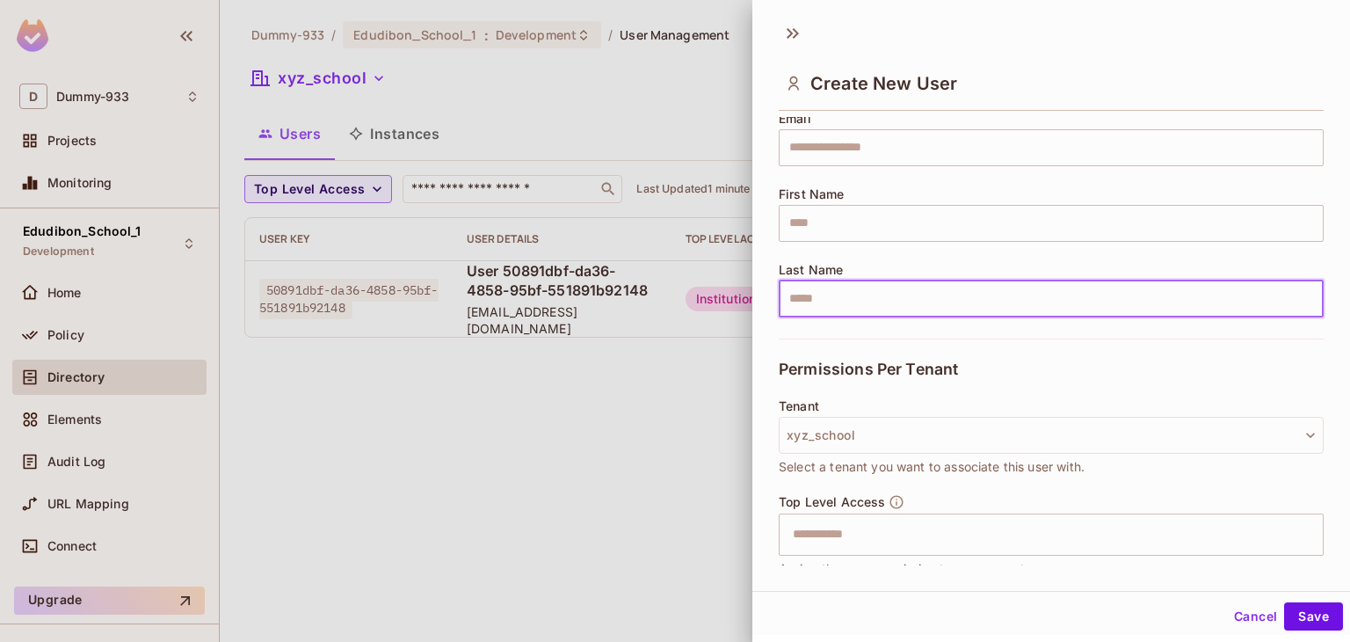
scroll to position [199, 0]
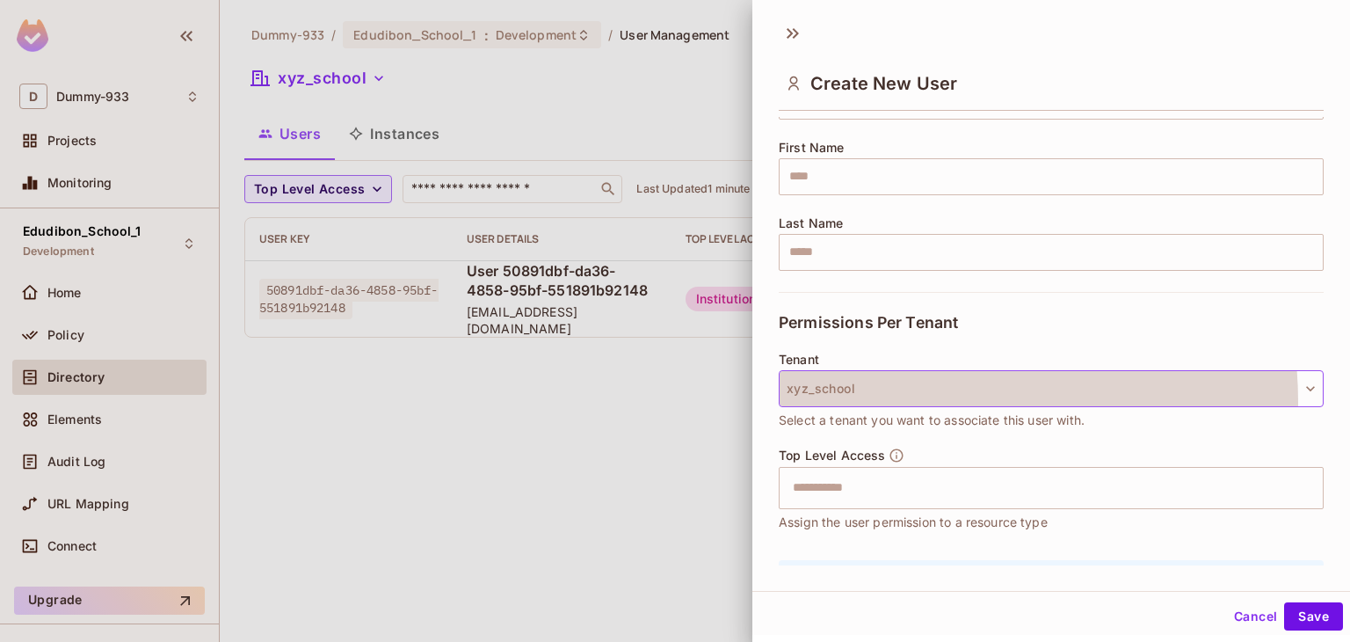
click at [906, 401] on button "xyz_school" at bounding box center [1051, 388] width 545 height 37
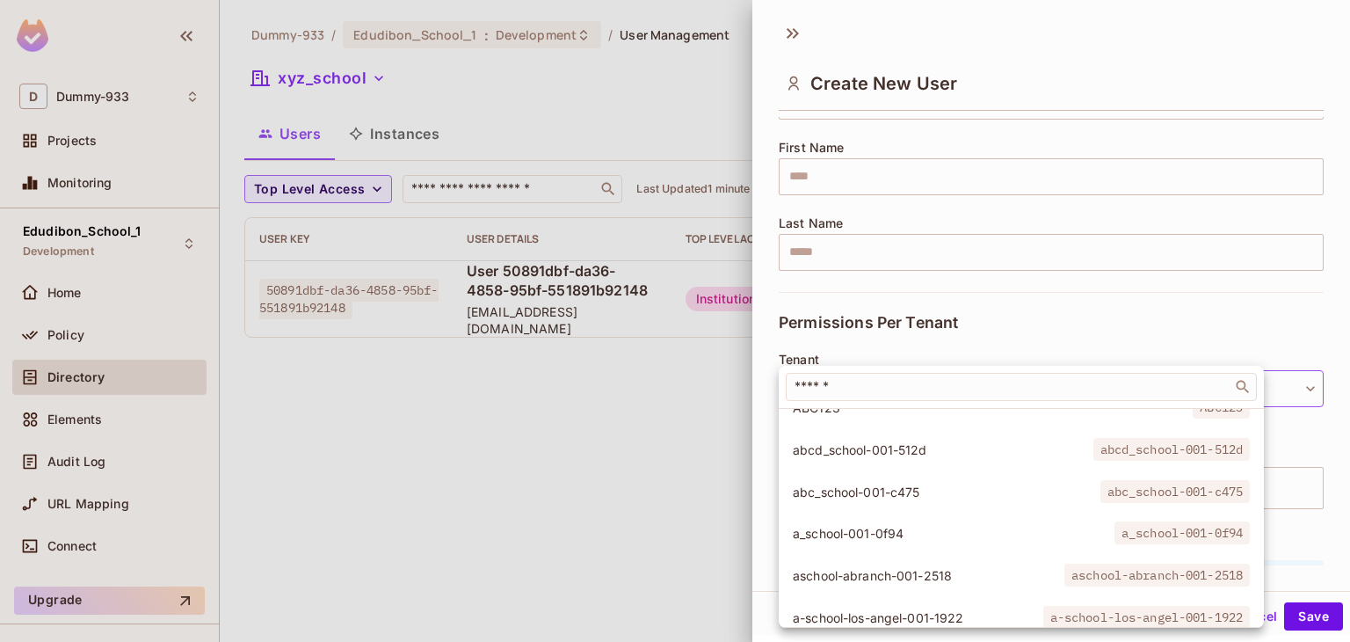
scroll to position [105, 0]
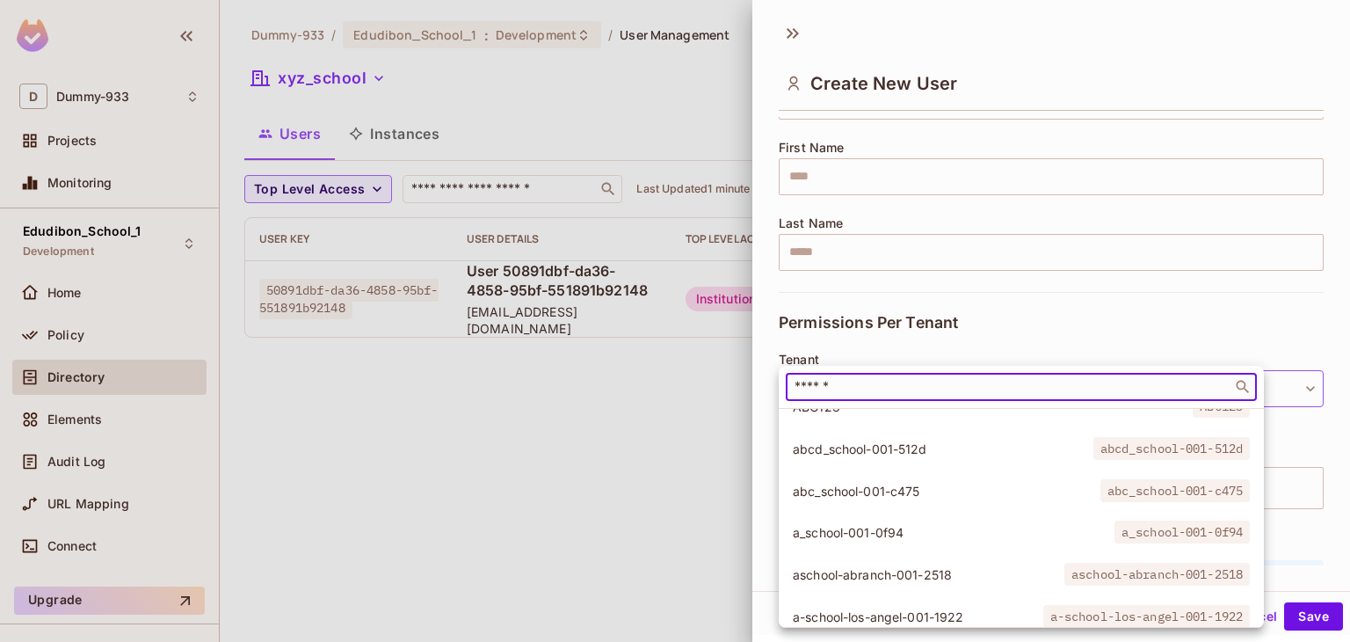
click at [859, 393] on input "text" at bounding box center [1009, 387] width 436 height 18
type input "*"
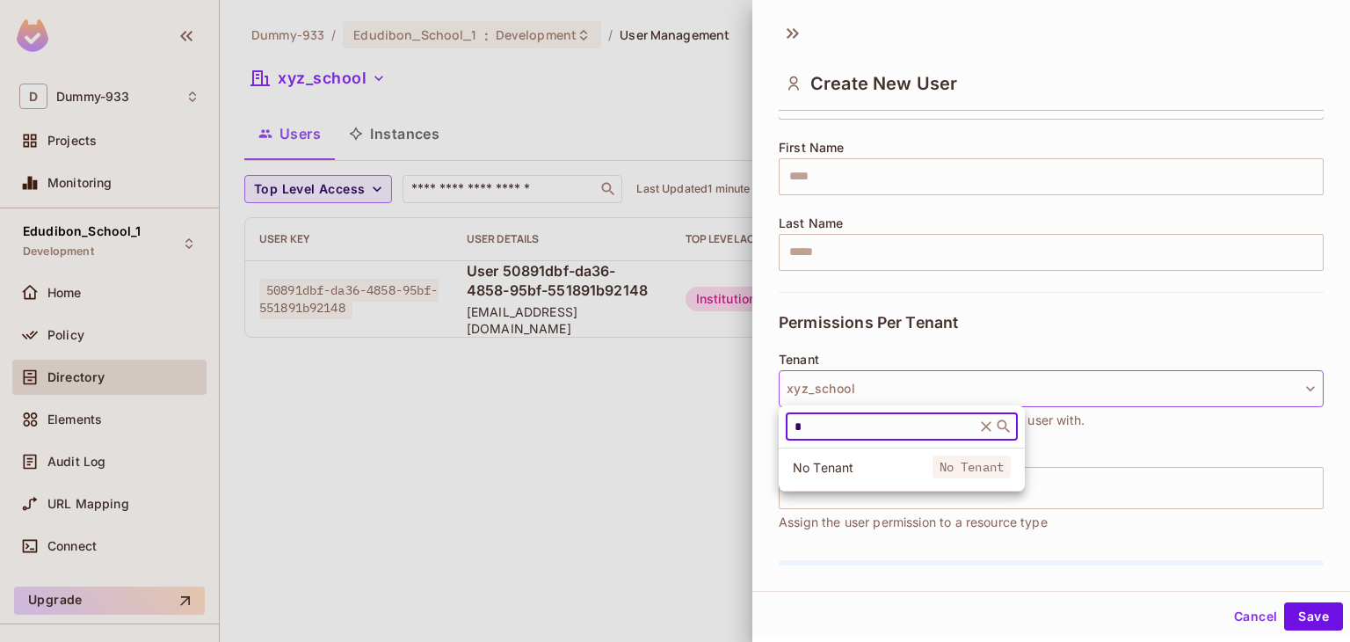
scroll to position [0, 0]
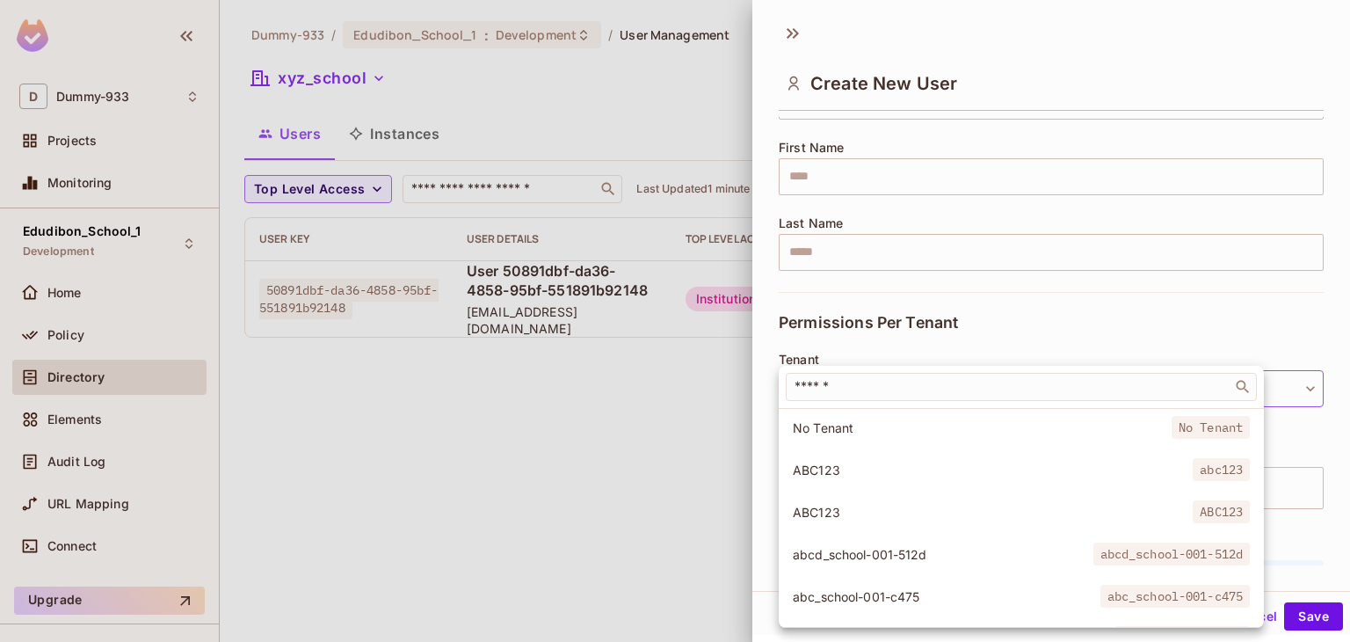
click at [607, 492] on div at bounding box center [675, 321] width 1350 height 642
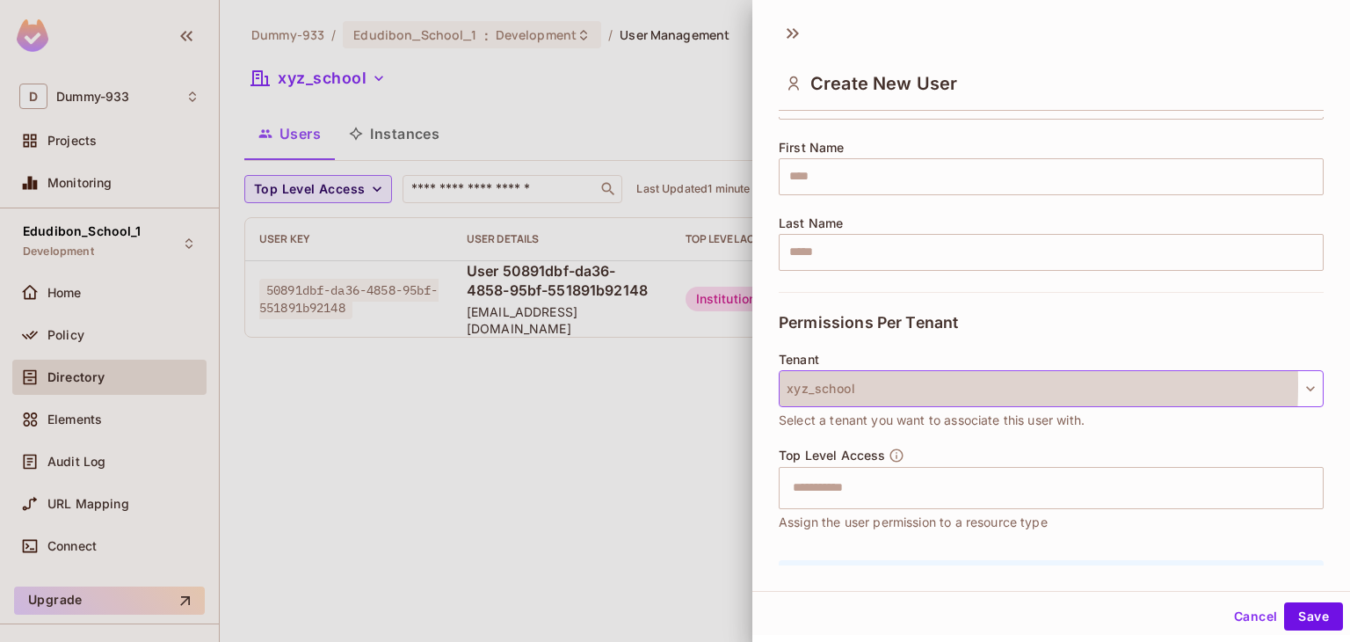
click at [839, 384] on button "xyz_school" at bounding box center [1051, 388] width 545 height 37
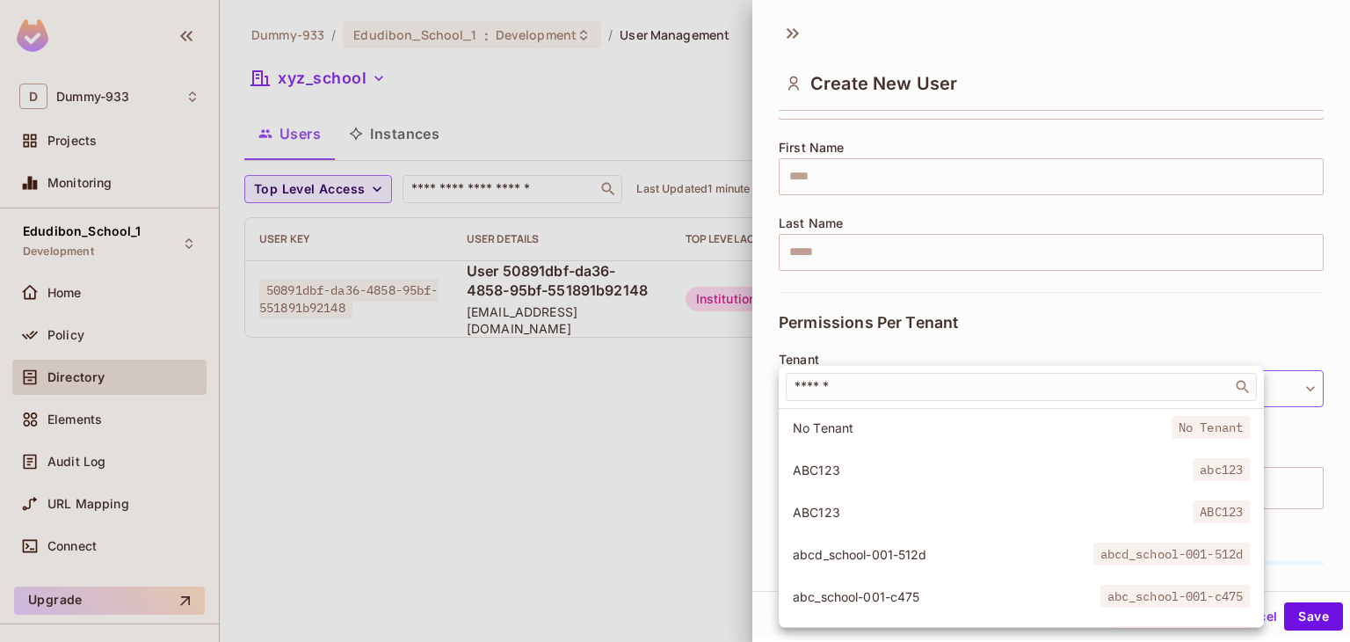
click at [562, 511] on div at bounding box center [675, 321] width 1350 height 642
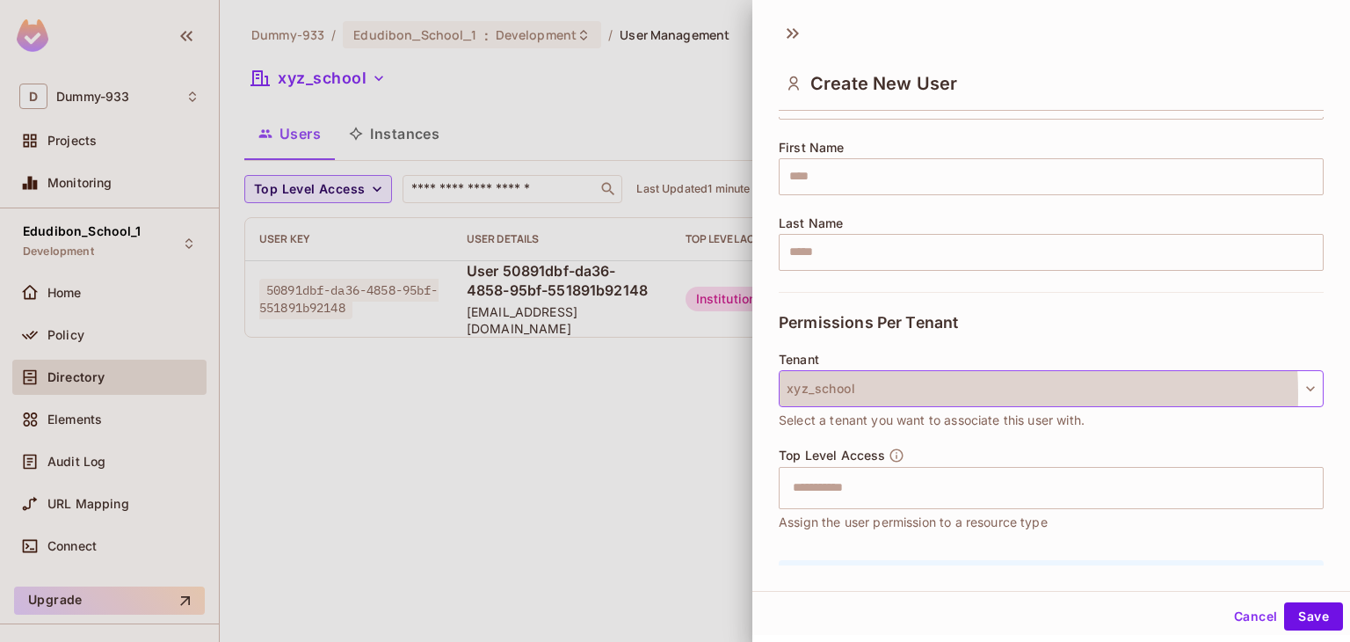
click at [882, 394] on button "xyz_school" at bounding box center [1051, 388] width 545 height 37
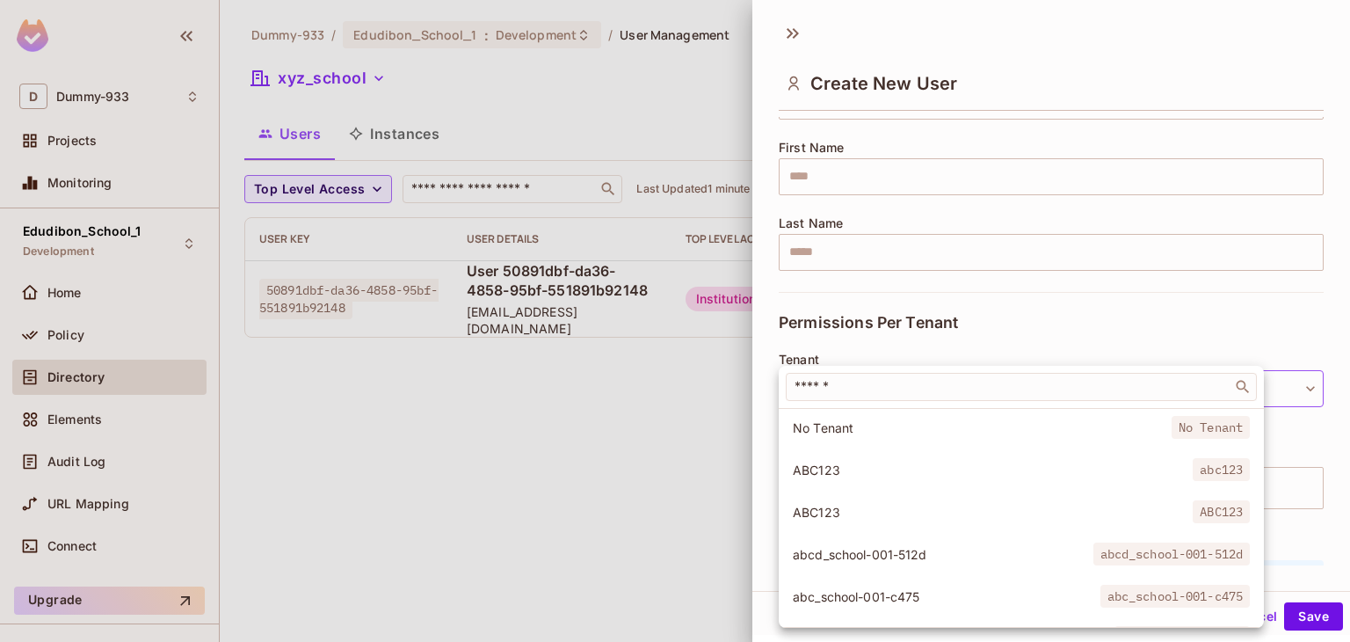
click at [631, 482] on div at bounding box center [675, 321] width 1350 height 642
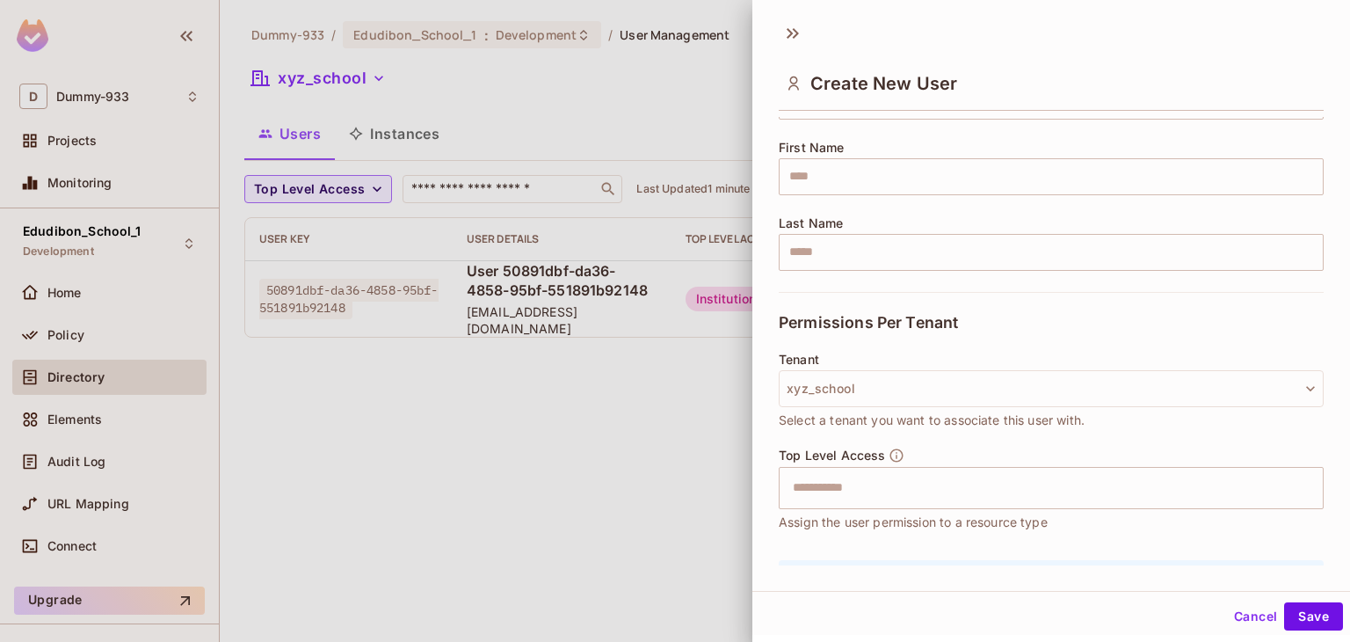
click at [584, 463] on div at bounding box center [675, 321] width 1350 height 642
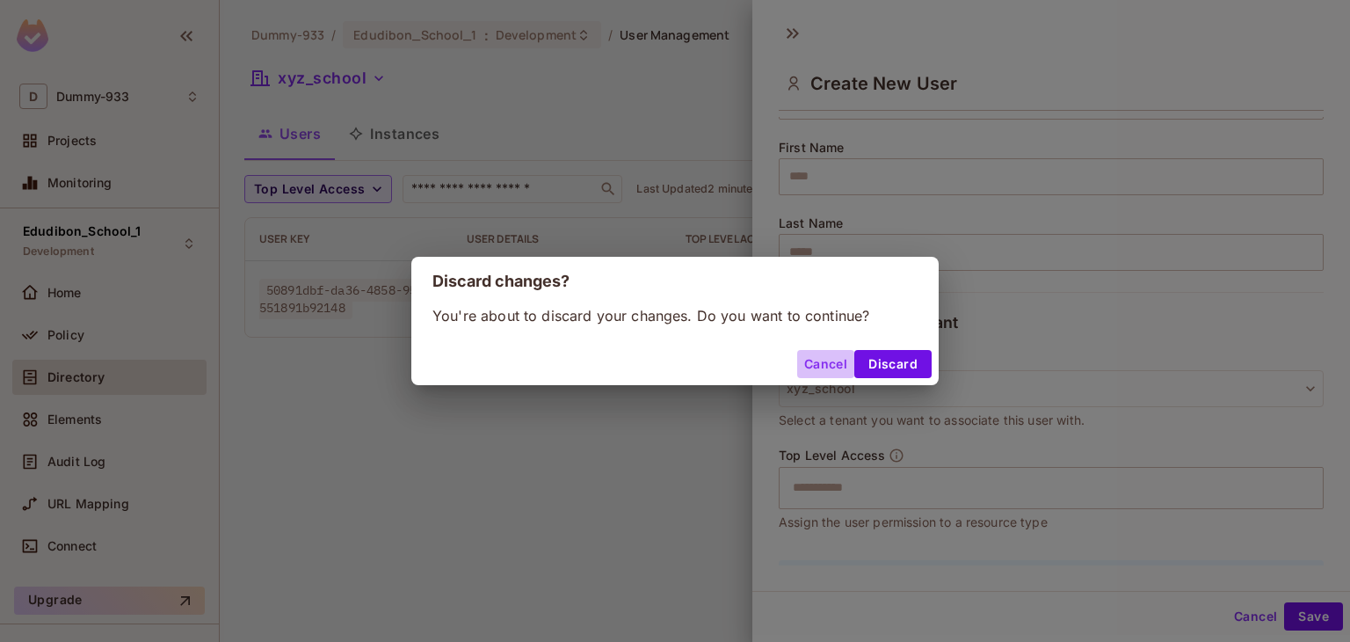
click at [829, 356] on button "Cancel" at bounding box center [825, 364] width 57 height 28
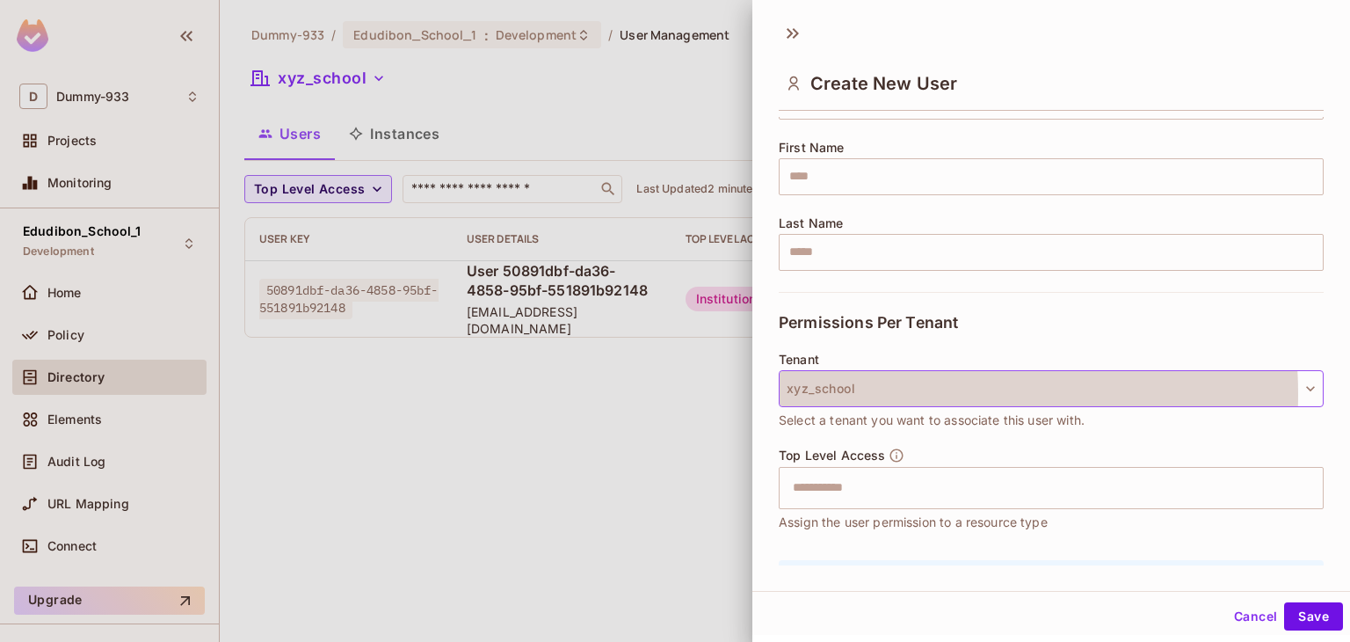
click at [902, 393] on button "xyz_school" at bounding box center [1051, 388] width 545 height 37
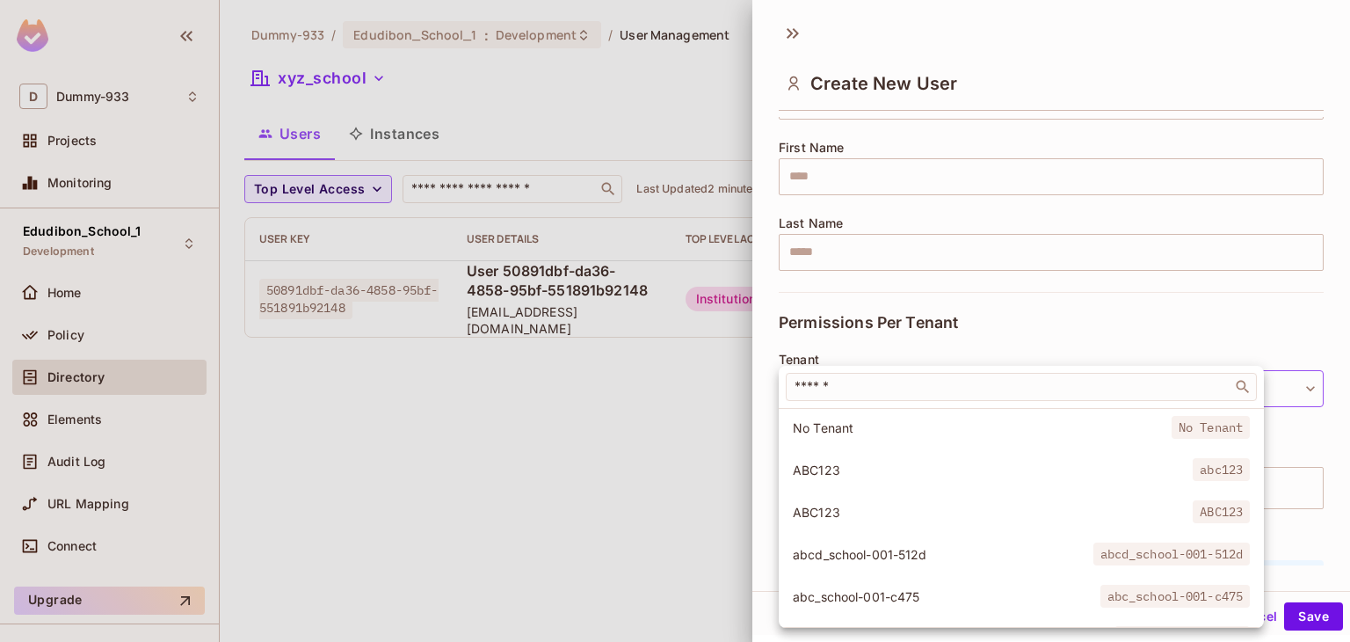
click at [799, 34] on div at bounding box center [675, 321] width 1350 height 642
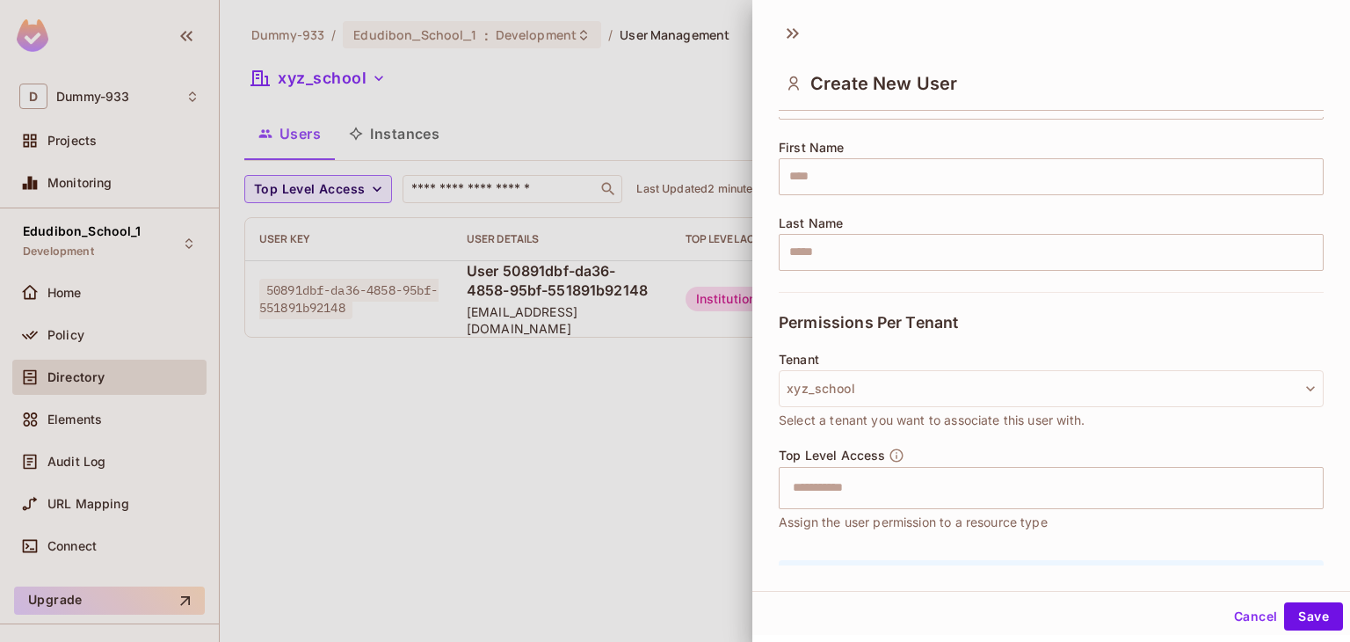
click at [735, 358] on div at bounding box center [675, 321] width 1350 height 642
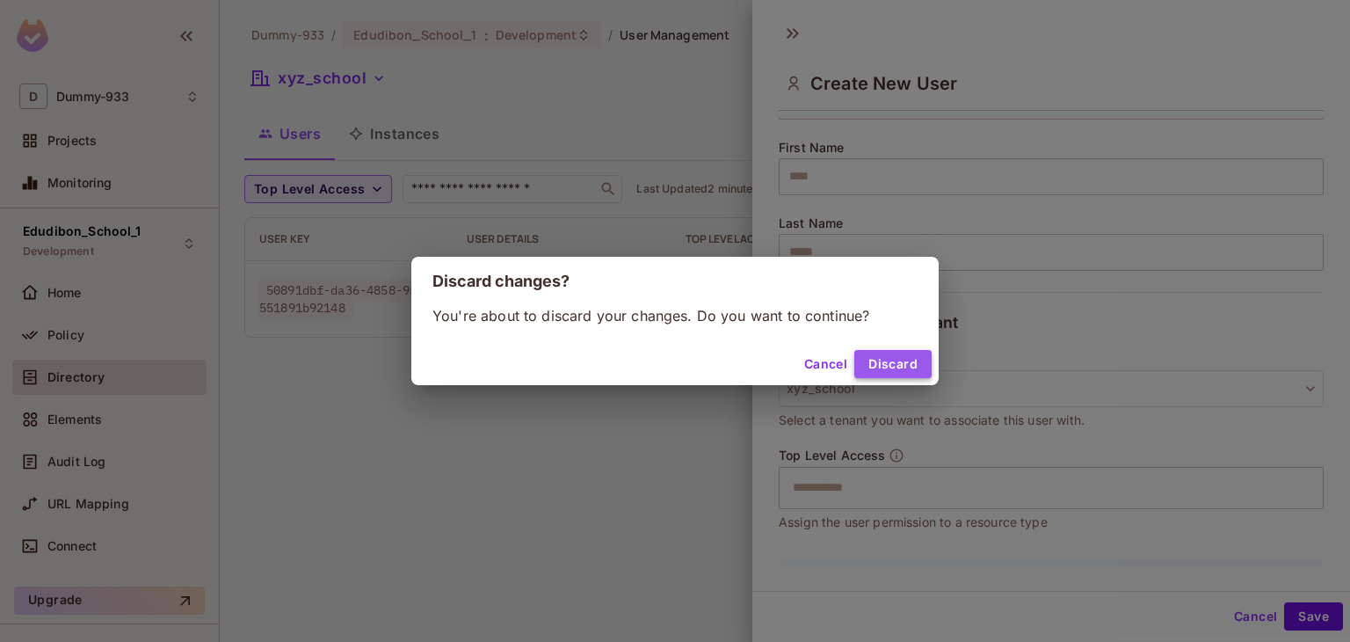
click at [882, 356] on button "Discard" at bounding box center [892, 364] width 77 height 28
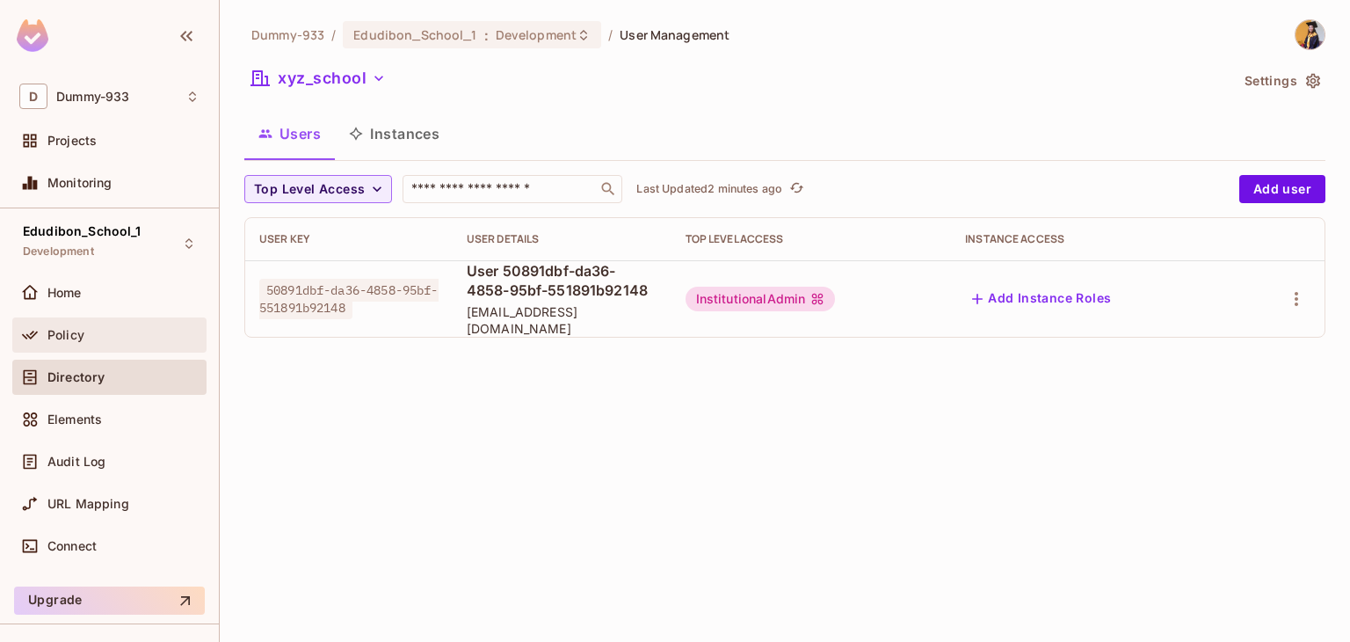
click at [67, 331] on span "Policy" at bounding box center [65, 335] width 37 height 14
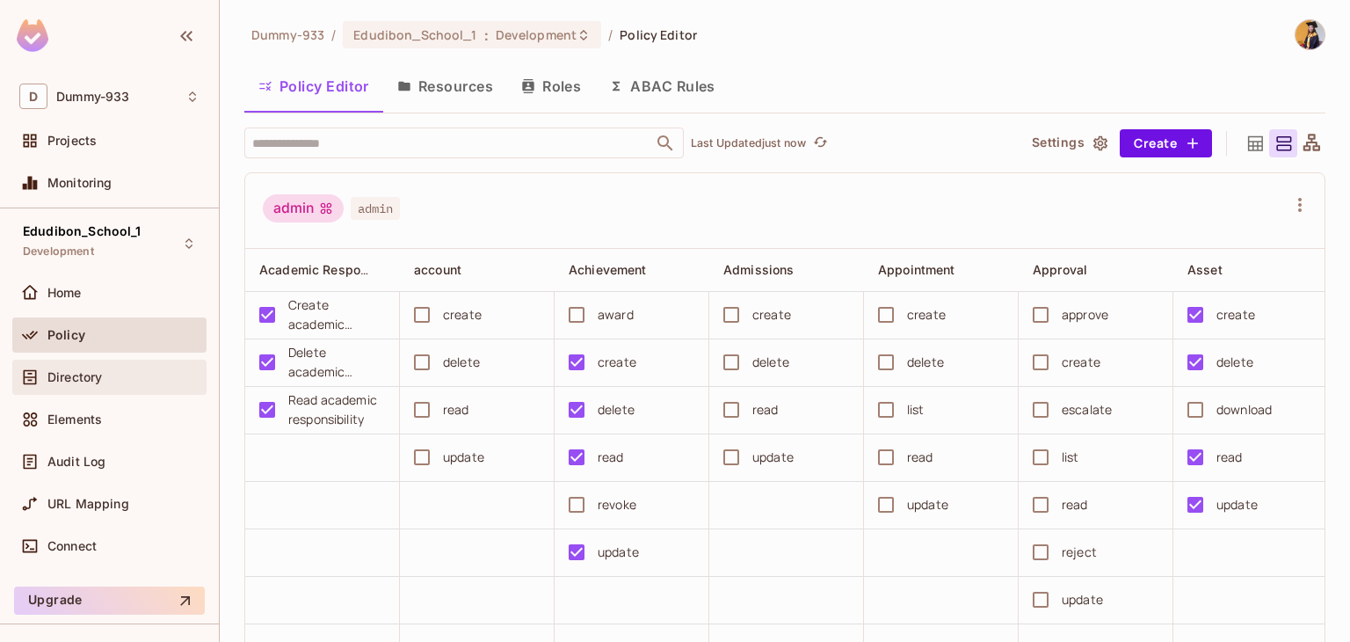
click at [60, 373] on span "Directory" at bounding box center [74, 377] width 54 height 14
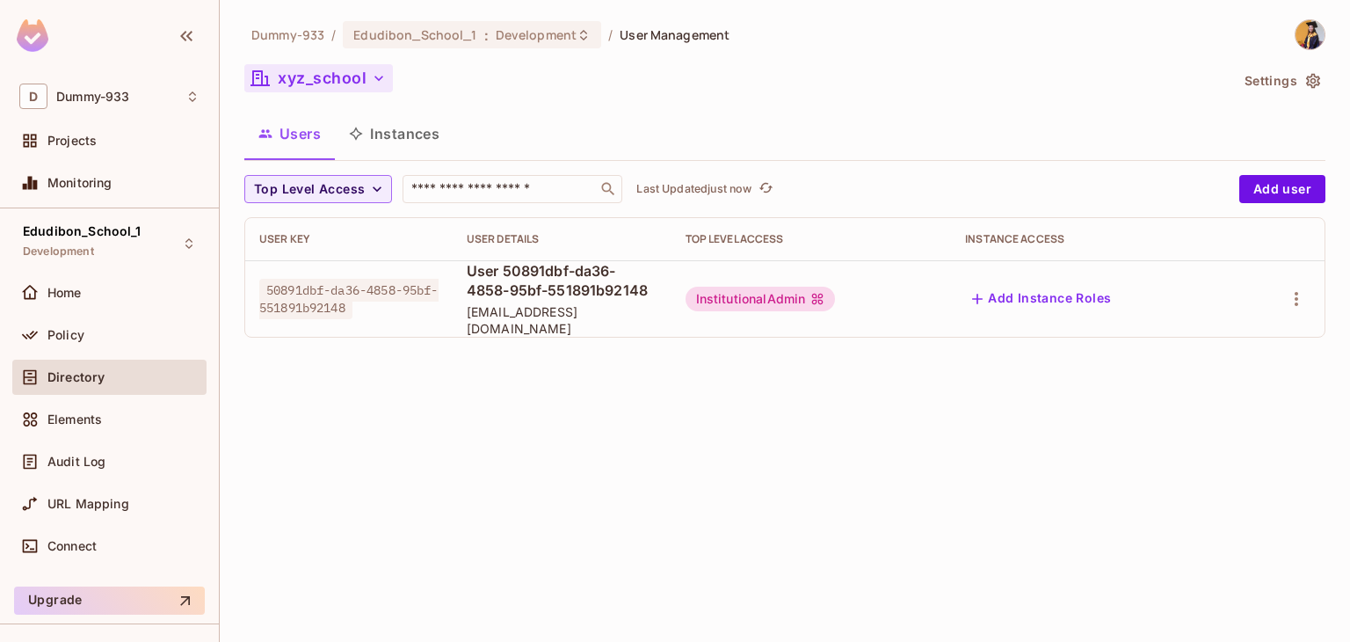
click at [312, 77] on button "xyz_school" at bounding box center [318, 78] width 149 height 28
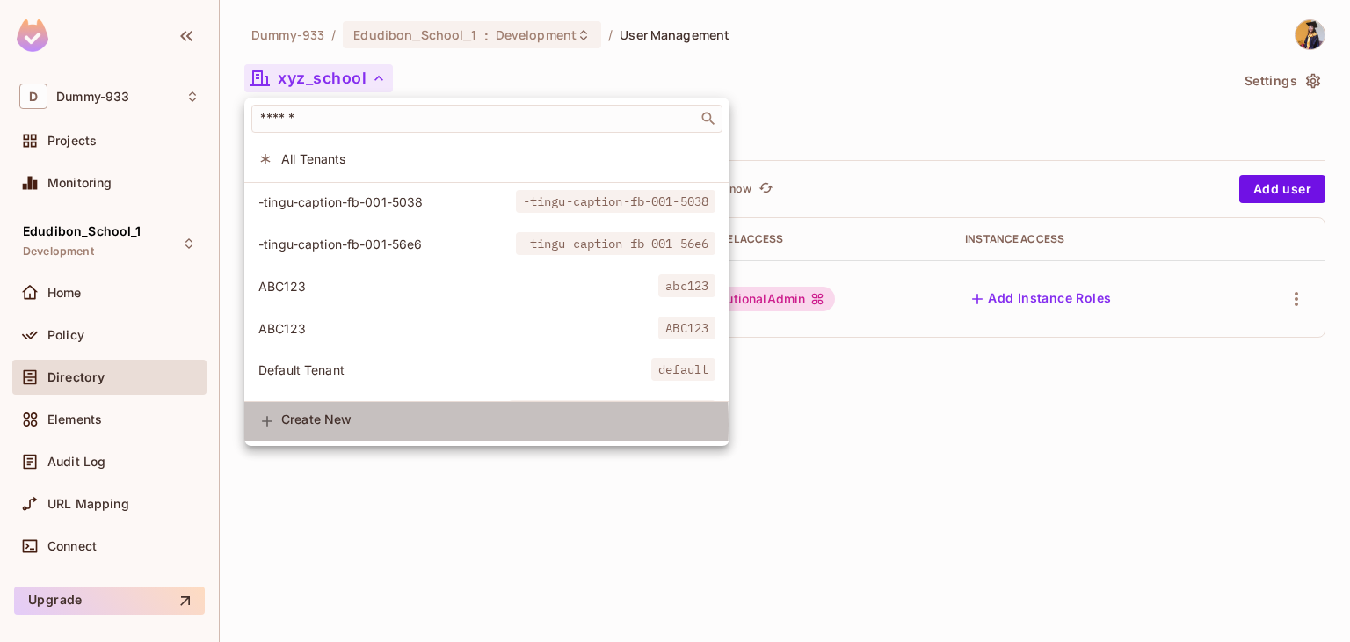
click at [299, 424] on span "Create New" at bounding box center [498, 419] width 434 height 14
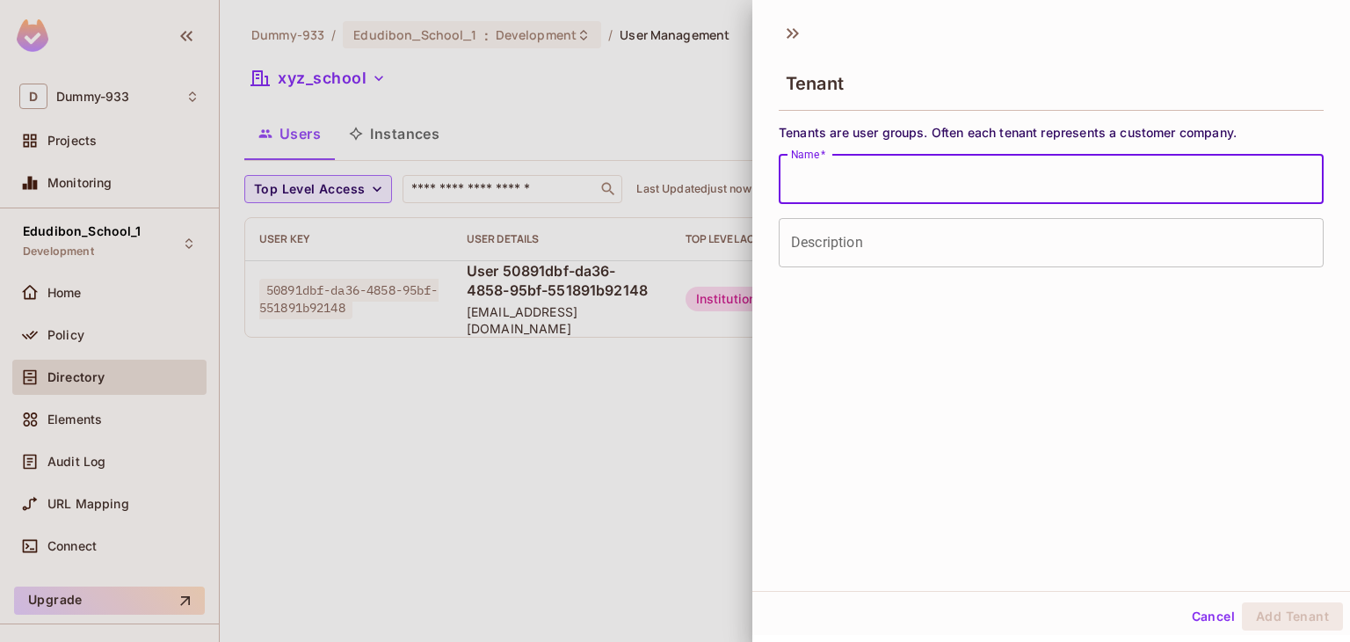
click at [840, 184] on input "Name   *" at bounding box center [1051, 179] width 545 height 49
type input "*"
type input "*****"
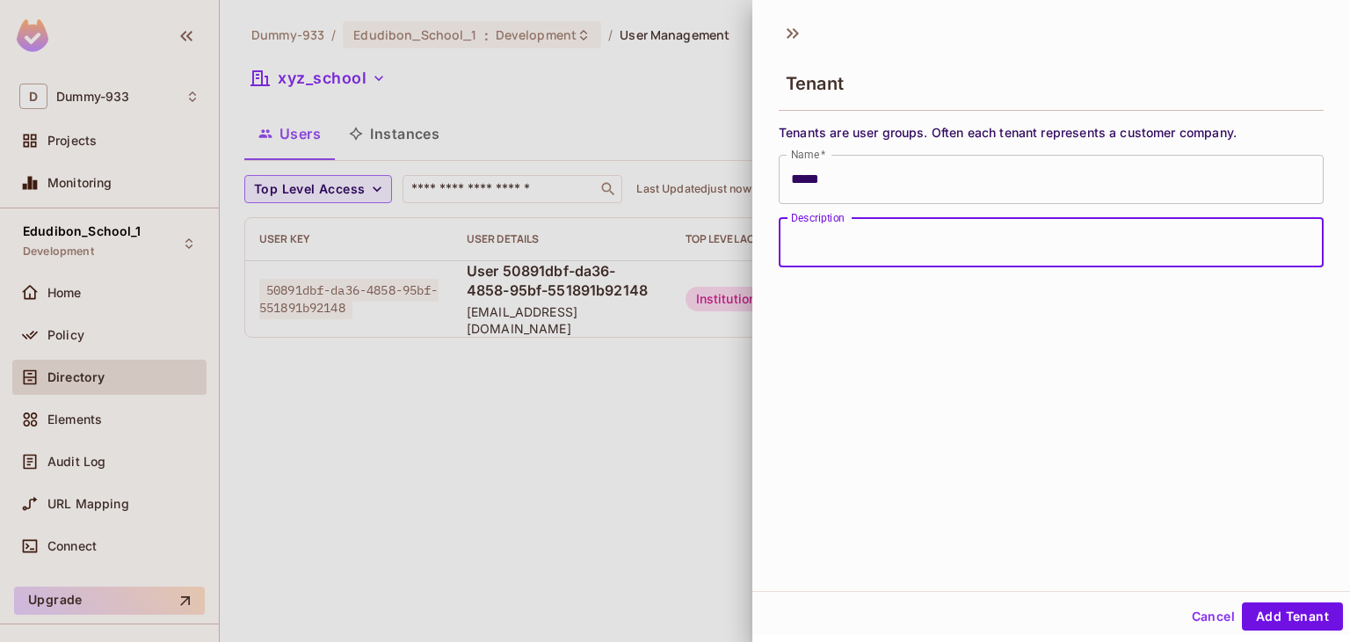
click at [808, 245] on input "Description" at bounding box center [1051, 242] width 545 height 49
type input "*"
click at [808, 245] on input "Description" at bounding box center [1051, 242] width 545 height 49
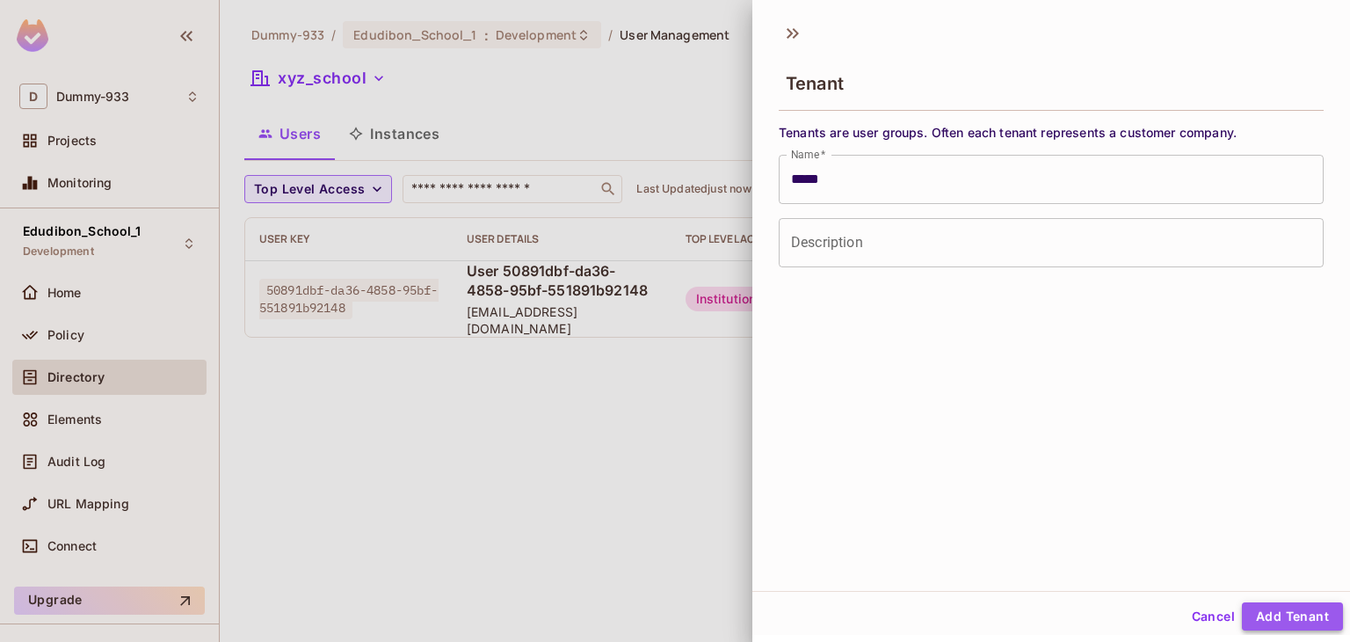
click at [1254, 617] on button "Add Tenant" at bounding box center [1292, 616] width 101 height 28
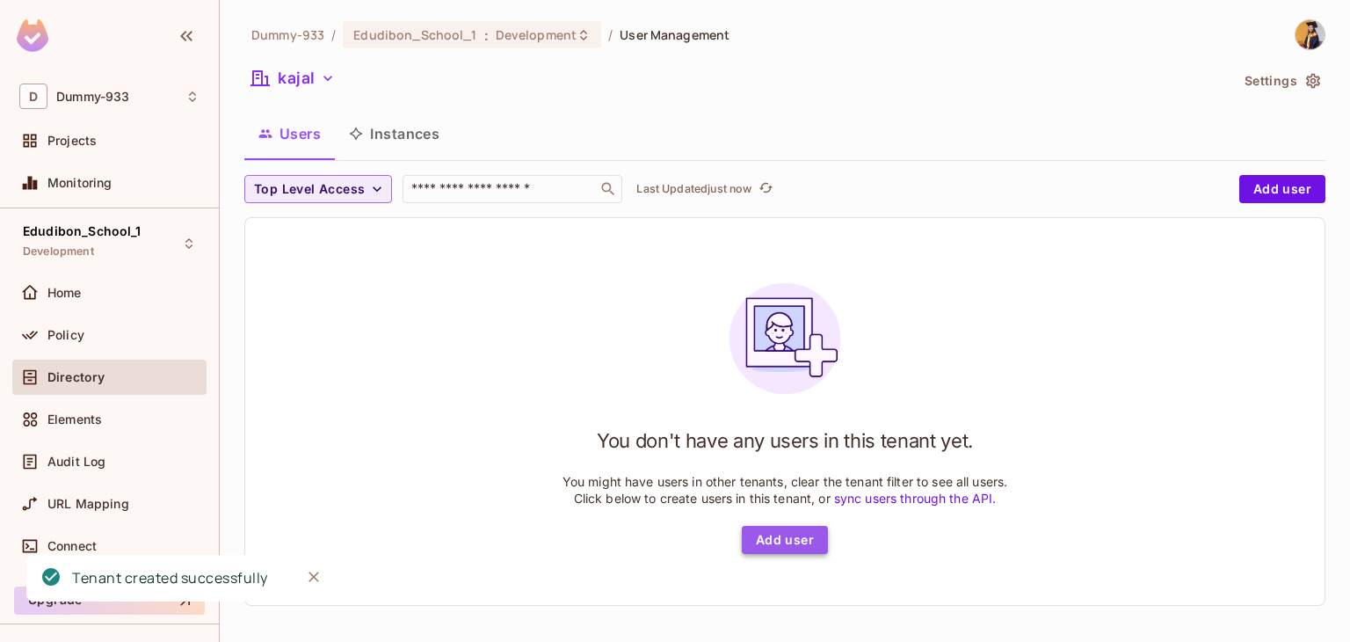
click at [758, 543] on button "Add user" at bounding box center [785, 540] width 86 height 28
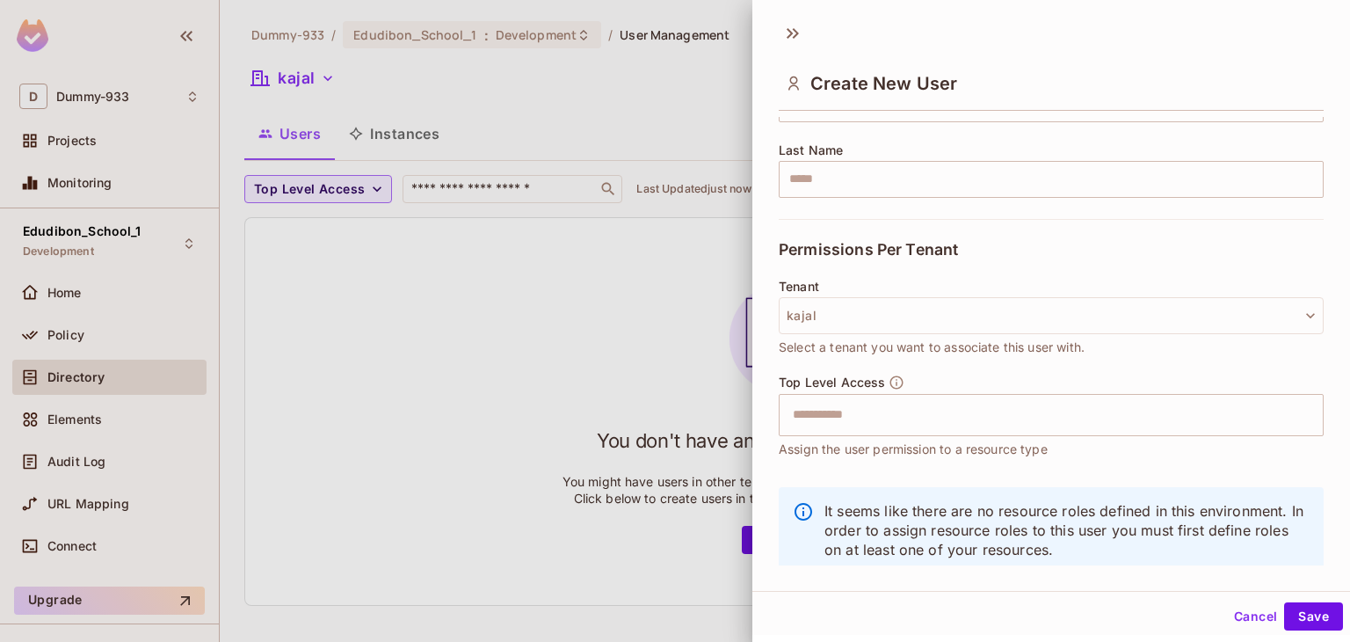
scroll to position [308, 0]
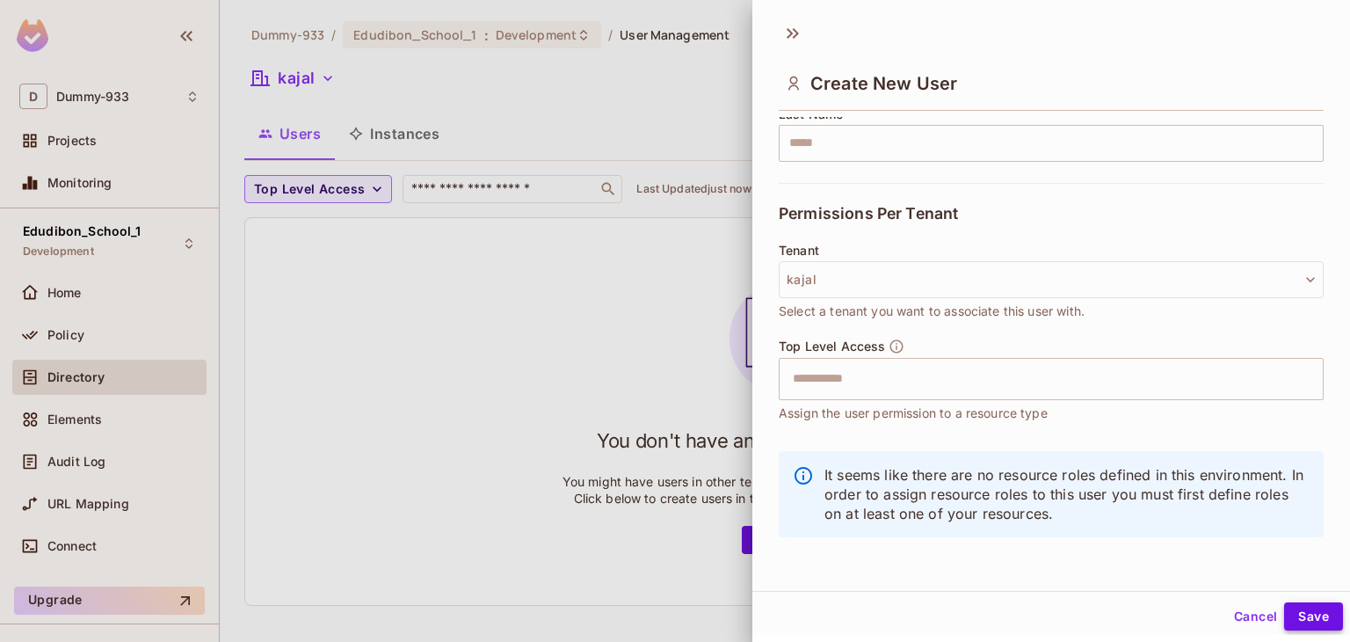
type input "**********"
click at [1297, 616] on button "Save" at bounding box center [1313, 616] width 59 height 28
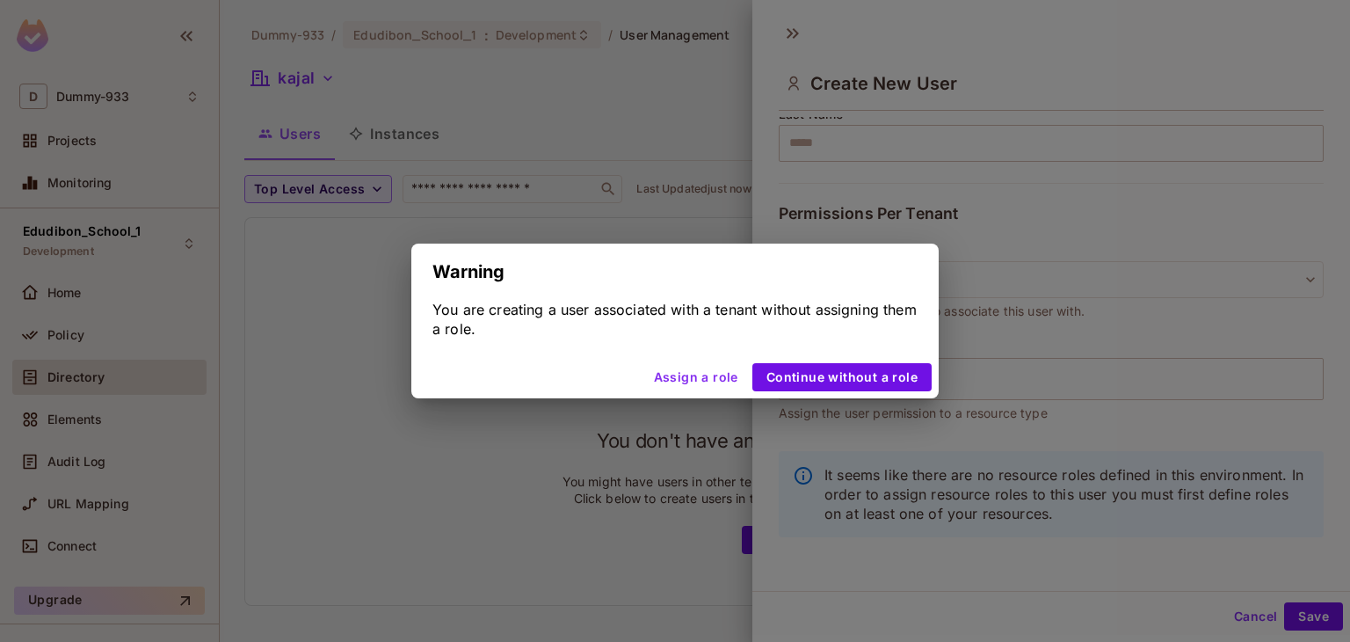
click at [576, 439] on div "Warning You are creating a user associated with a tenant without assigning them…" at bounding box center [675, 321] width 1350 height 642
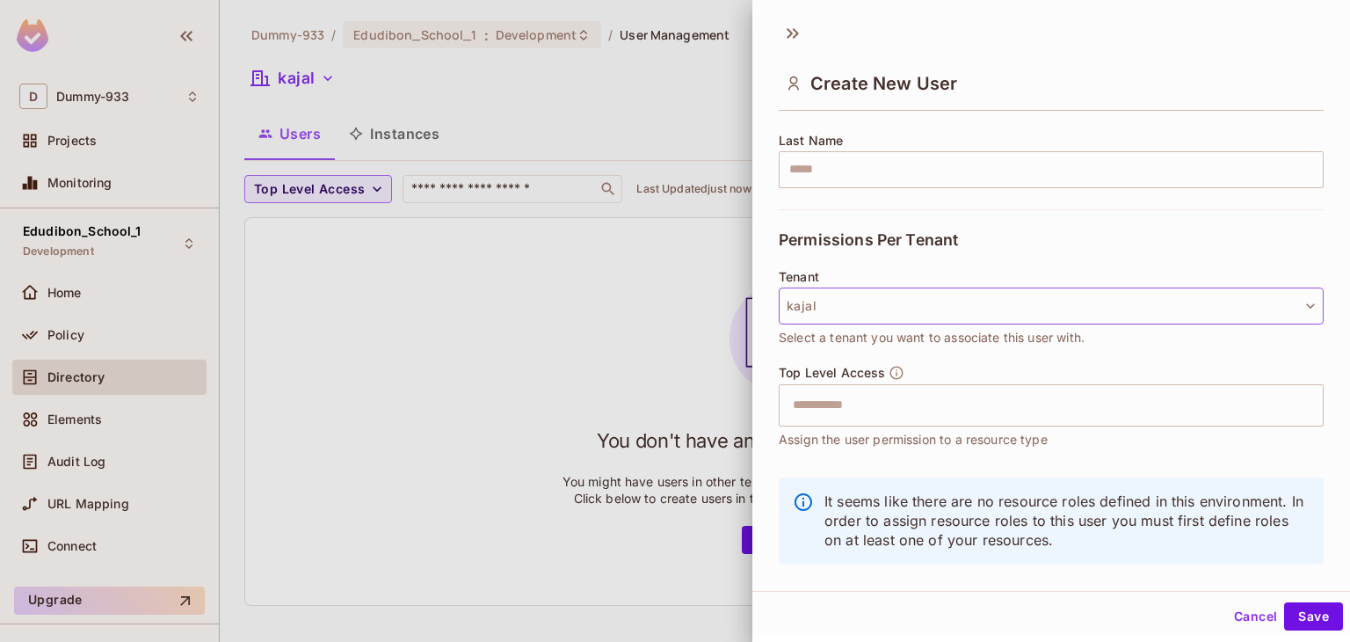
scroll to position [280, 0]
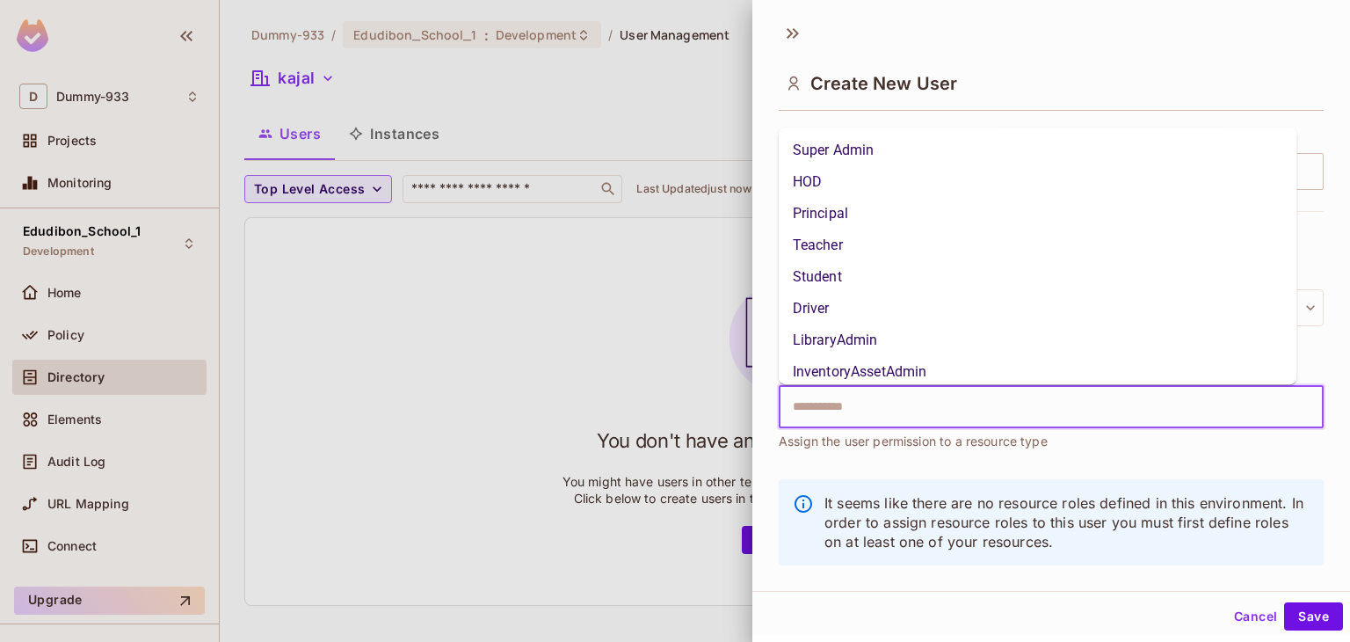
click at [859, 395] on input "text" at bounding box center [1035, 406] width 507 height 35
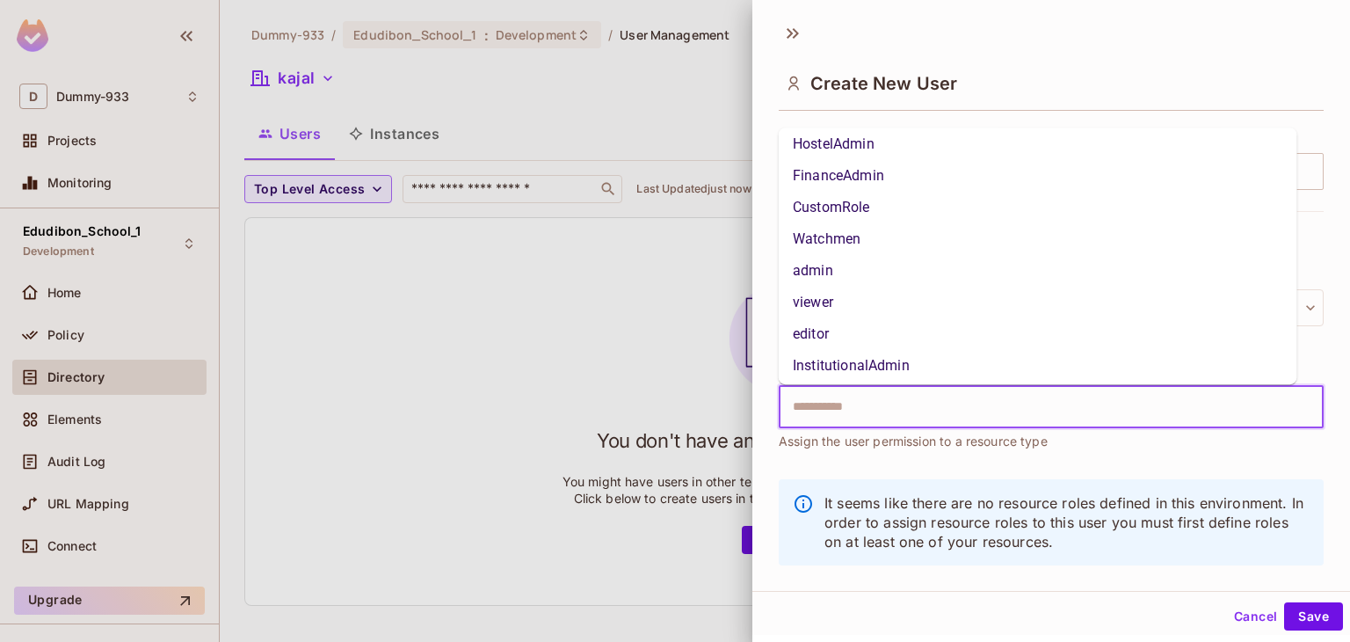
scroll to position [295, 0]
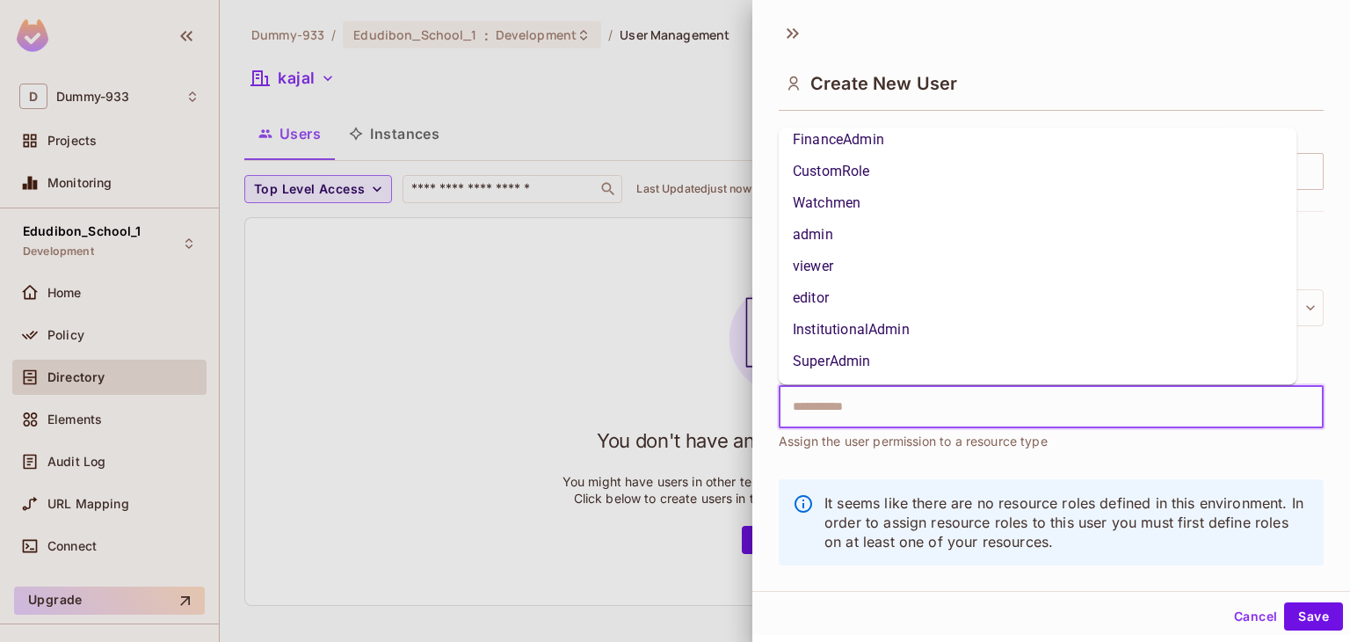
click at [845, 315] on li "InstitutionalAdmin" at bounding box center [1038, 330] width 518 height 32
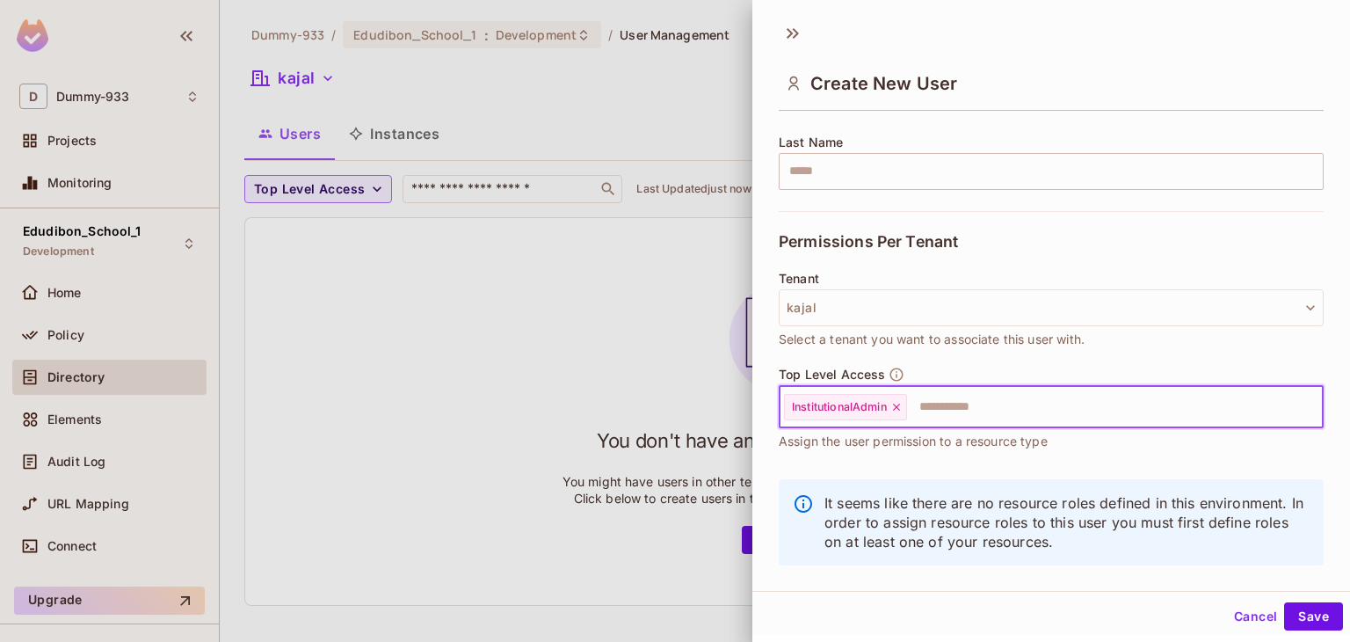
click at [899, 407] on icon at bounding box center [896, 406] width 7 height 7
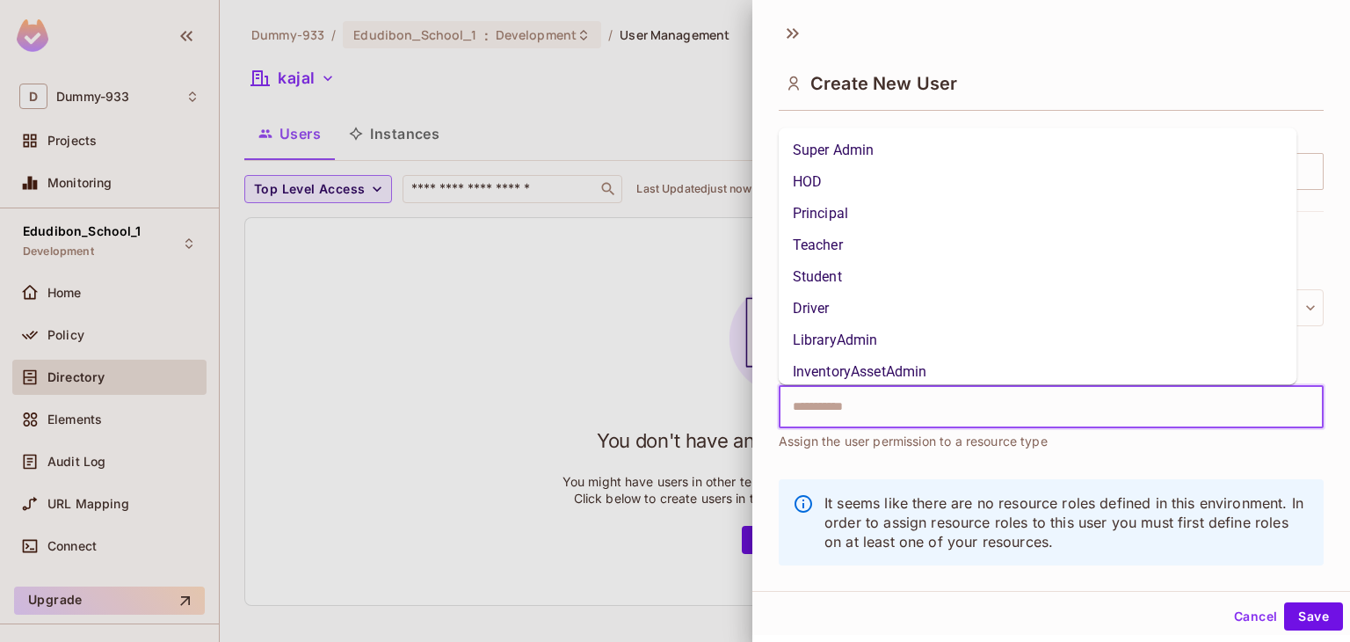
click at [888, 405] on input "text" at bounding box center [1035, 406] width 507 height 35
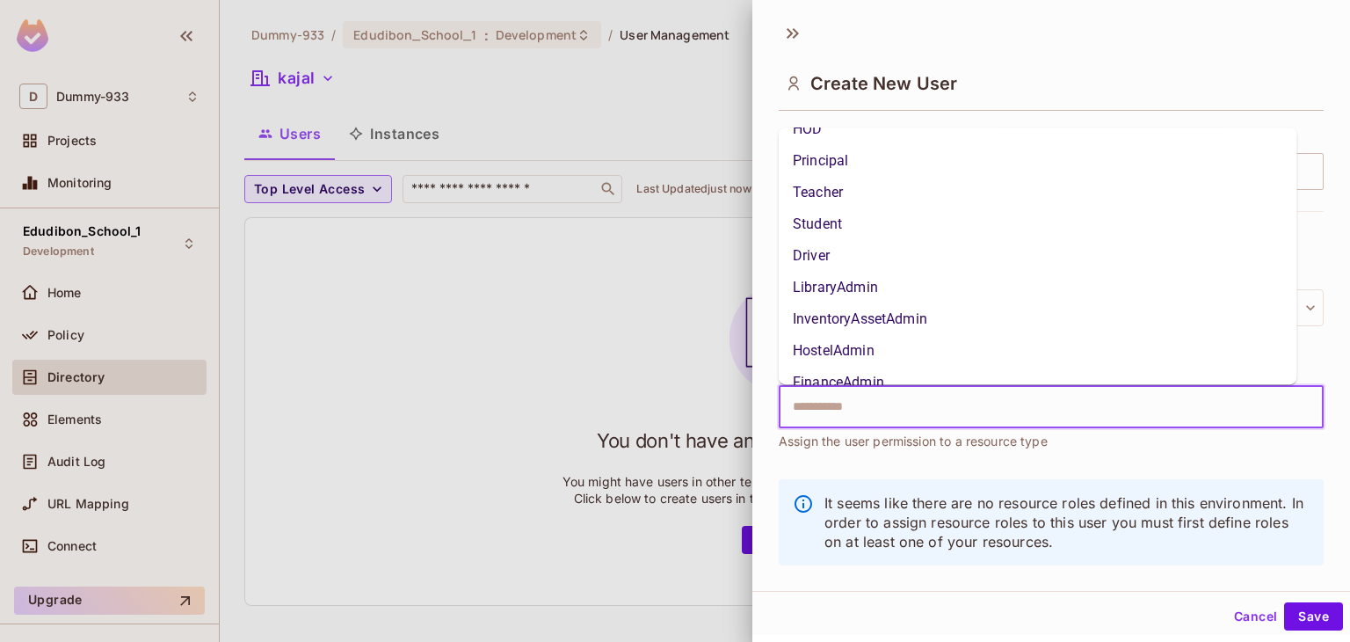
scroll to position [0, 0]
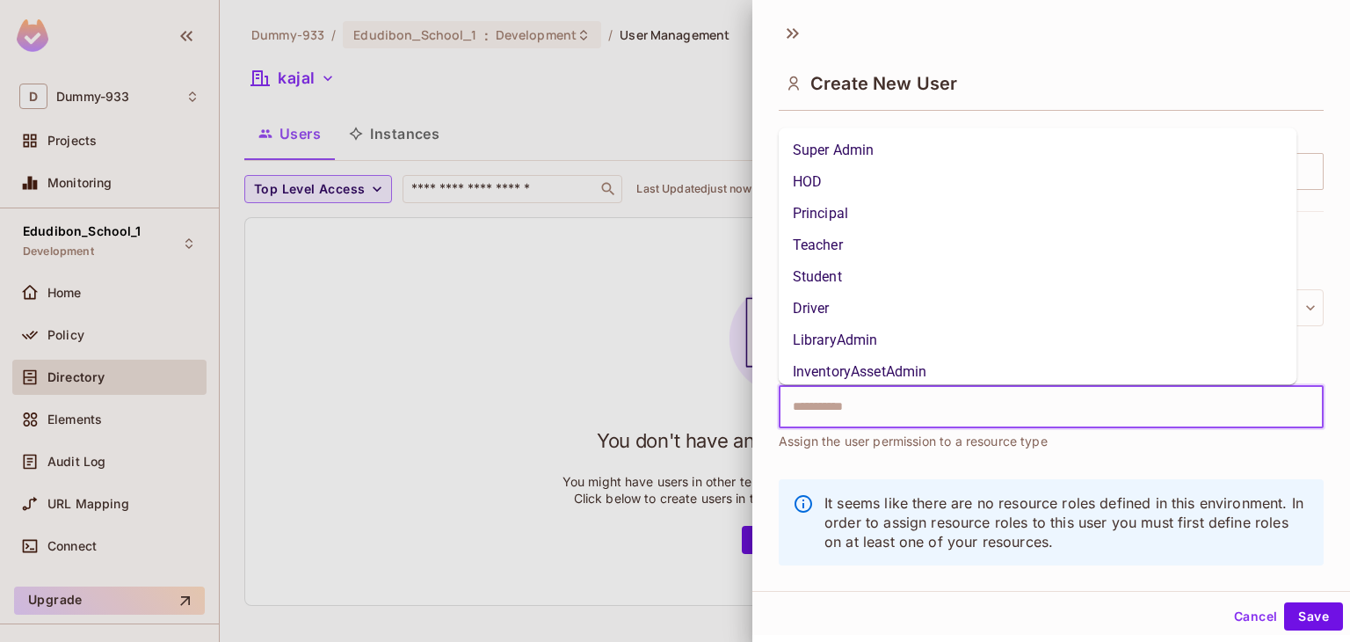
click at [820, 278] on li "Student" at bounding box center [1038, 277] width 518 height 32
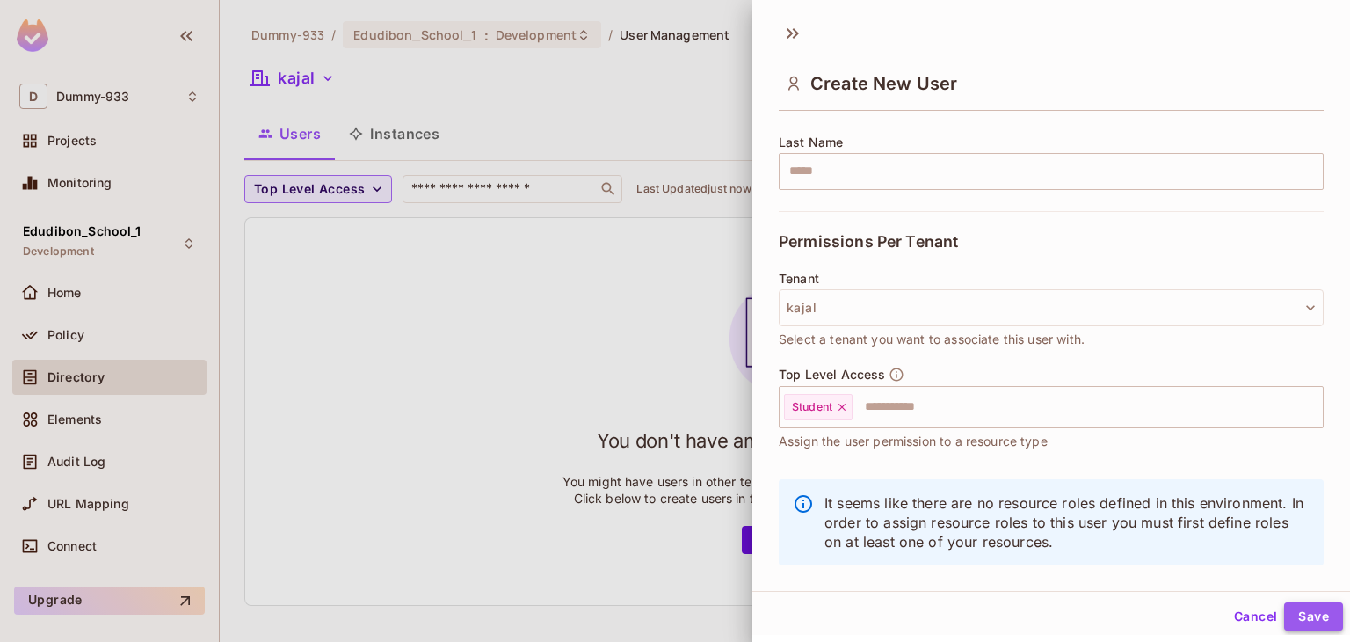
click at [1309, 613] on button "Save" at bounding box center [1313, 616] width 59 height 28
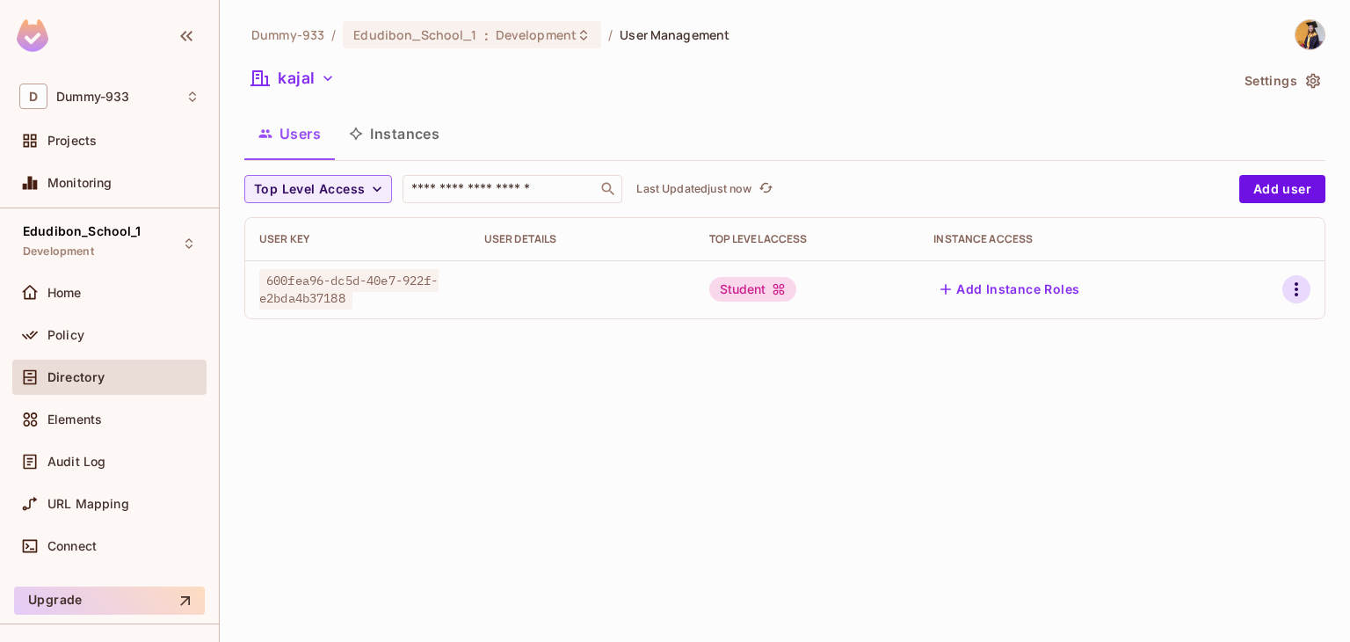
click at [1299, 286] on icon "button" at bounding box center [1296, 289] width 21 height 21
click at [954, 392] on div at bounding box center [675, 321] width 1350 height 642
click at [336, 299] on span "600fea96-dc5d-40e7-922f-e2bda4b37188" at bounding box center [348, 289] width 179 height 40
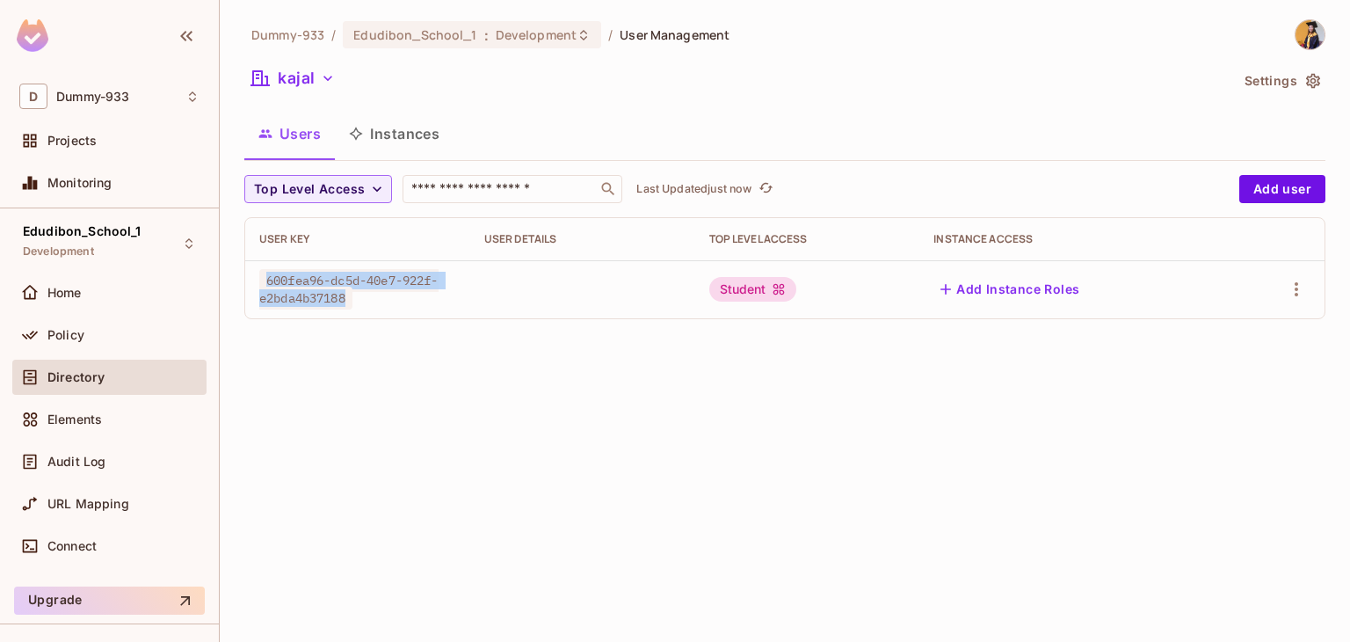
copy span "600fea96-dc5d-40e7-922f-e2bda4b37188"
click at [431, 327] on div "Top Level Access ​ Last Updated 1 minute ago Add user User Key User Details Top…" at bounding box center [784, 254] width 1081 height 158
click at [308, 83] on button "kajal" at bounding box center [293, 78] width 98 height 28
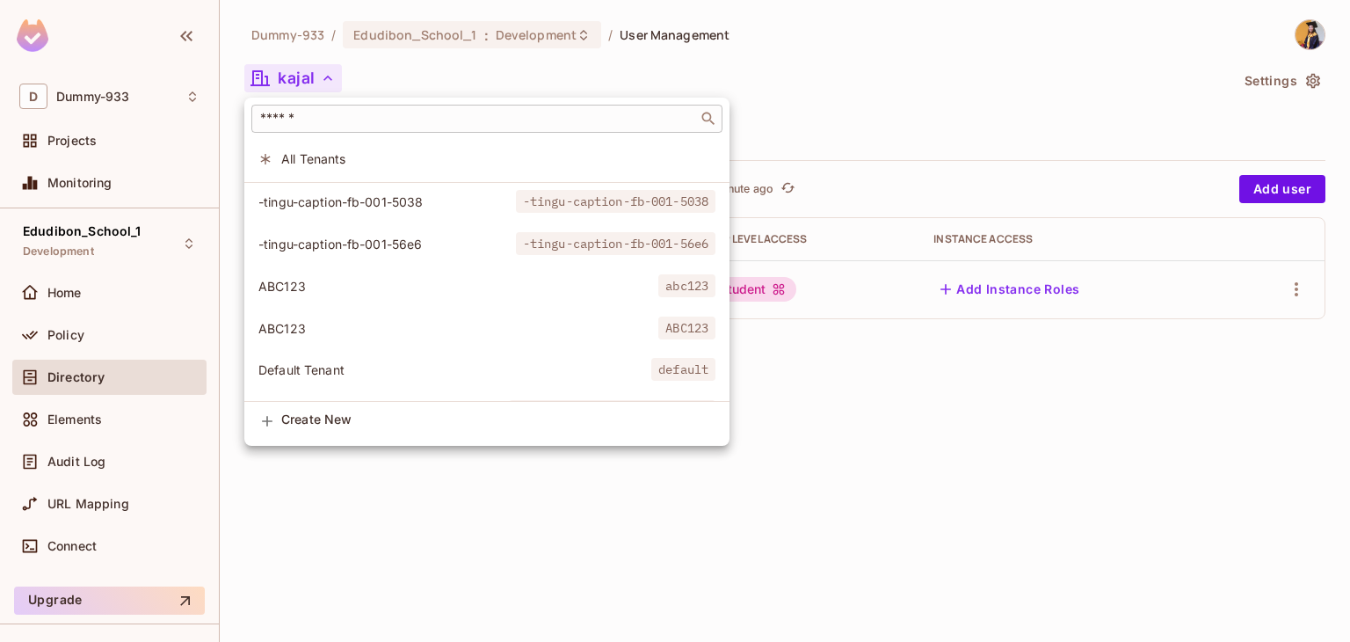
click at [352, 130] on div "​" at bounding box center [486, 119] width 471 height 28
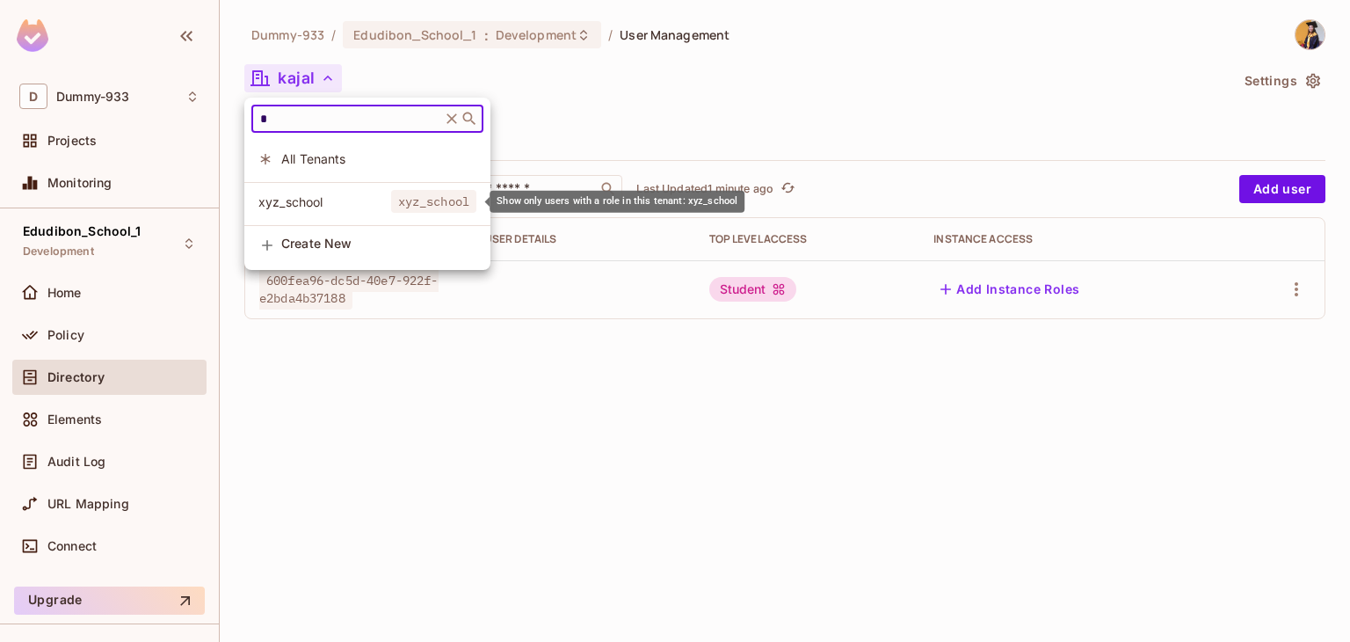
type input "*"
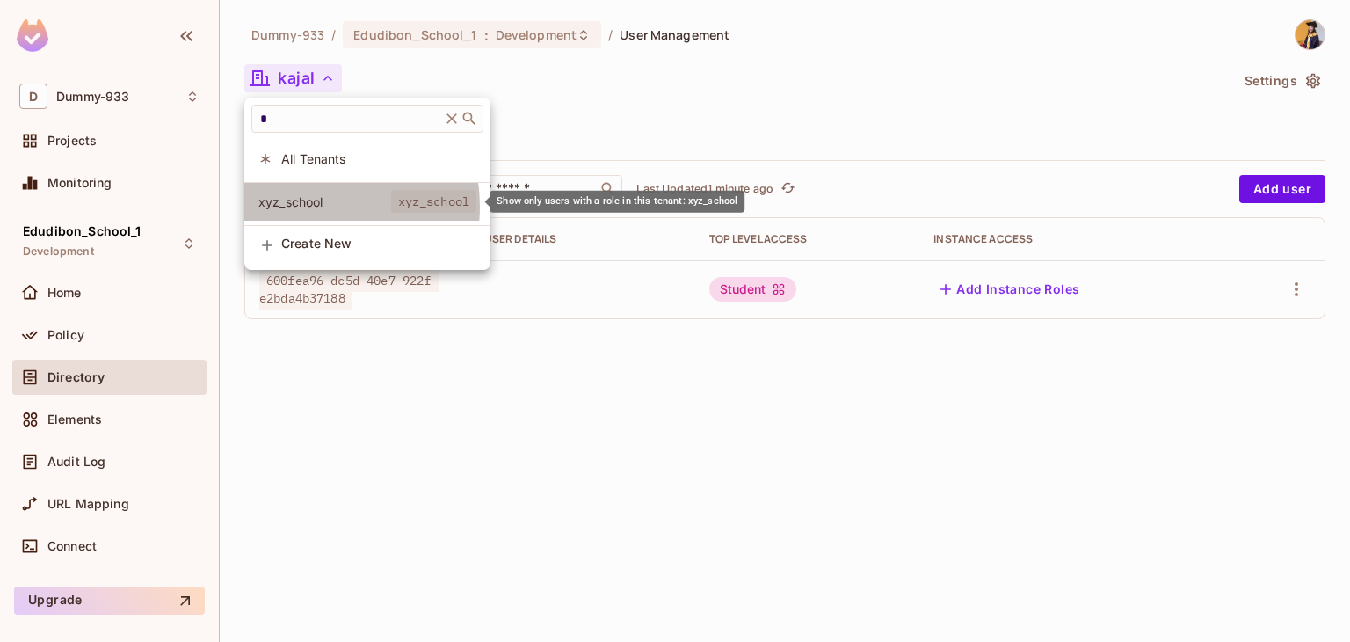
click at [308, 207] on span "xyz_school" at bounding box center [324, 201] width 133 height 17
